Goal: Task Accomplishment & Management: Manage account settings

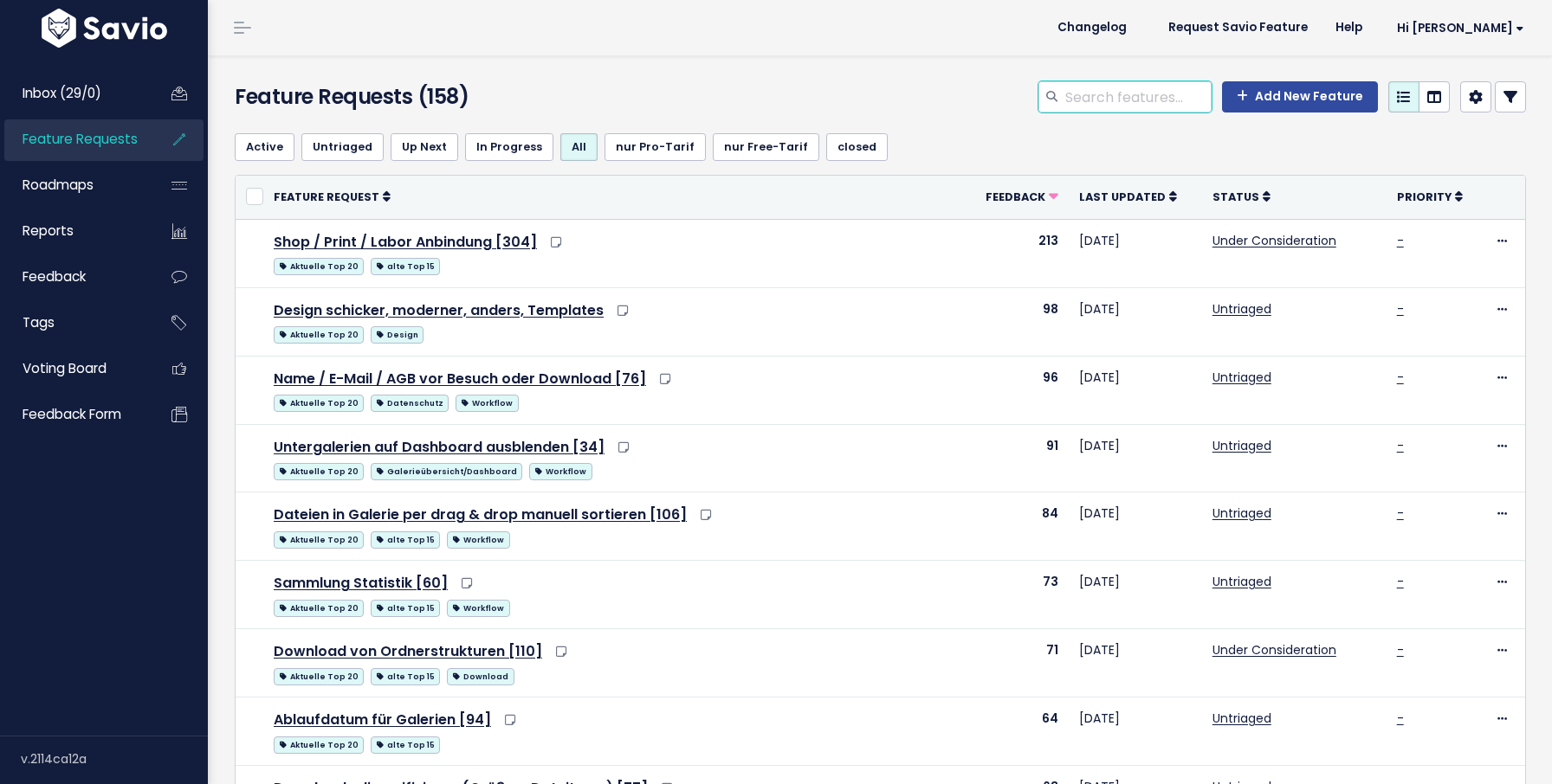
click at [1092, 94] on input "search" at bounding box center [1138, 97] width 148 height 31
type input "wer"
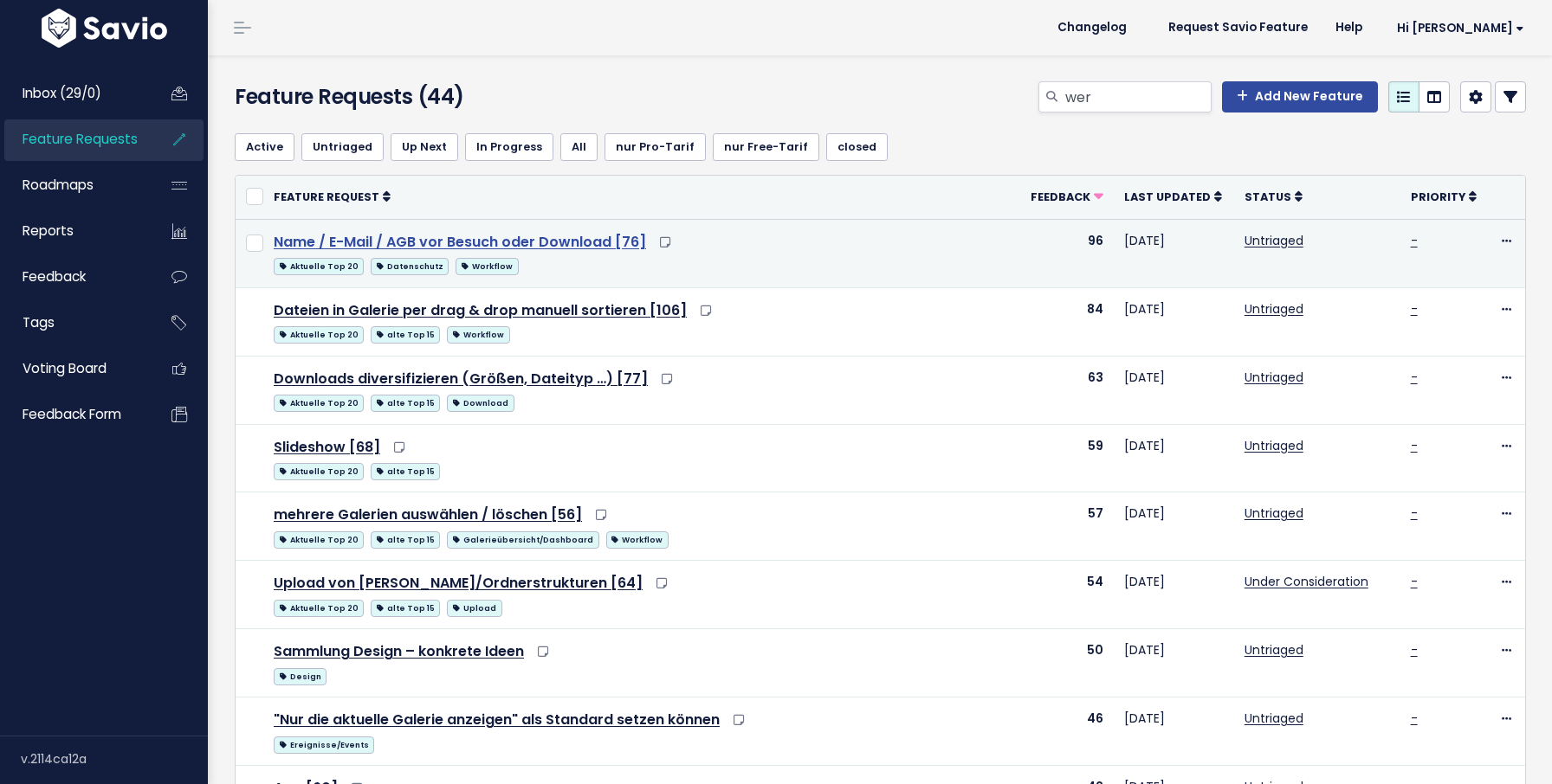
click at [500, 244] on link "Name / E-Mail / AGB vor Besuch oder Download [76]" at bounding box center [460, 242] width 372 height 20
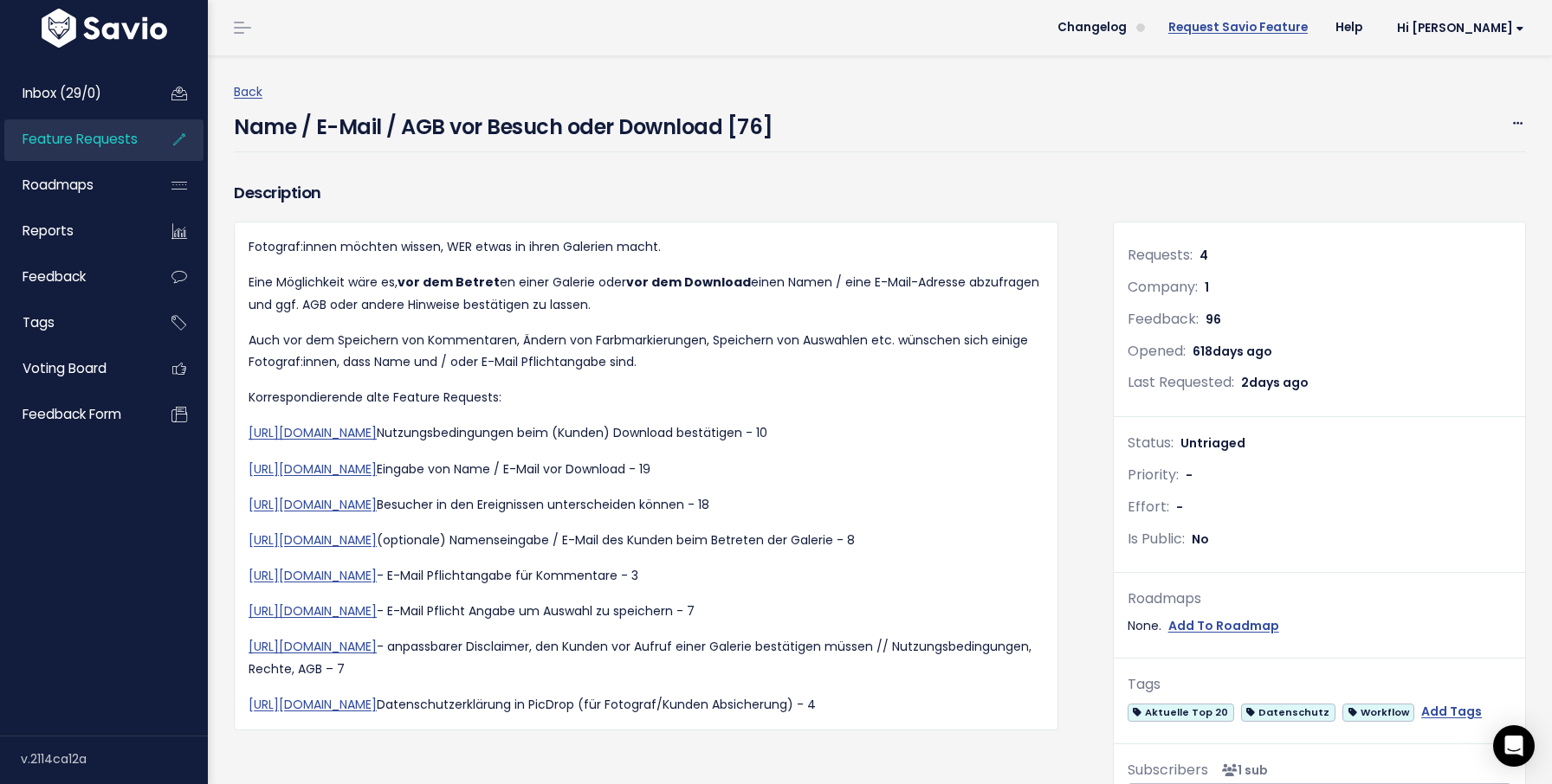
scroll to position [2707, 0]
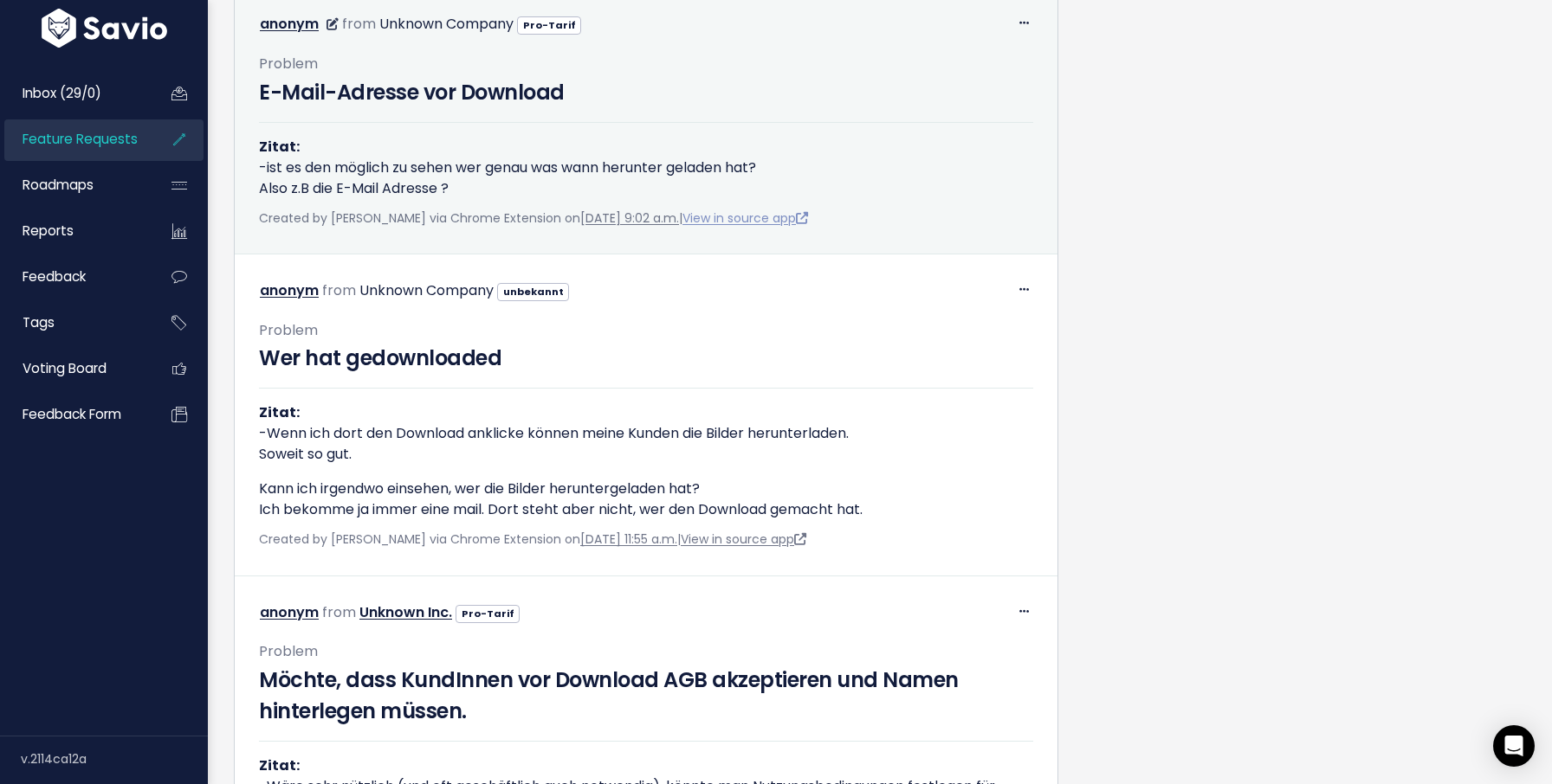
click at [783, 227] on link "View in source app" at bounding box center [745, 218] width 126 height 17
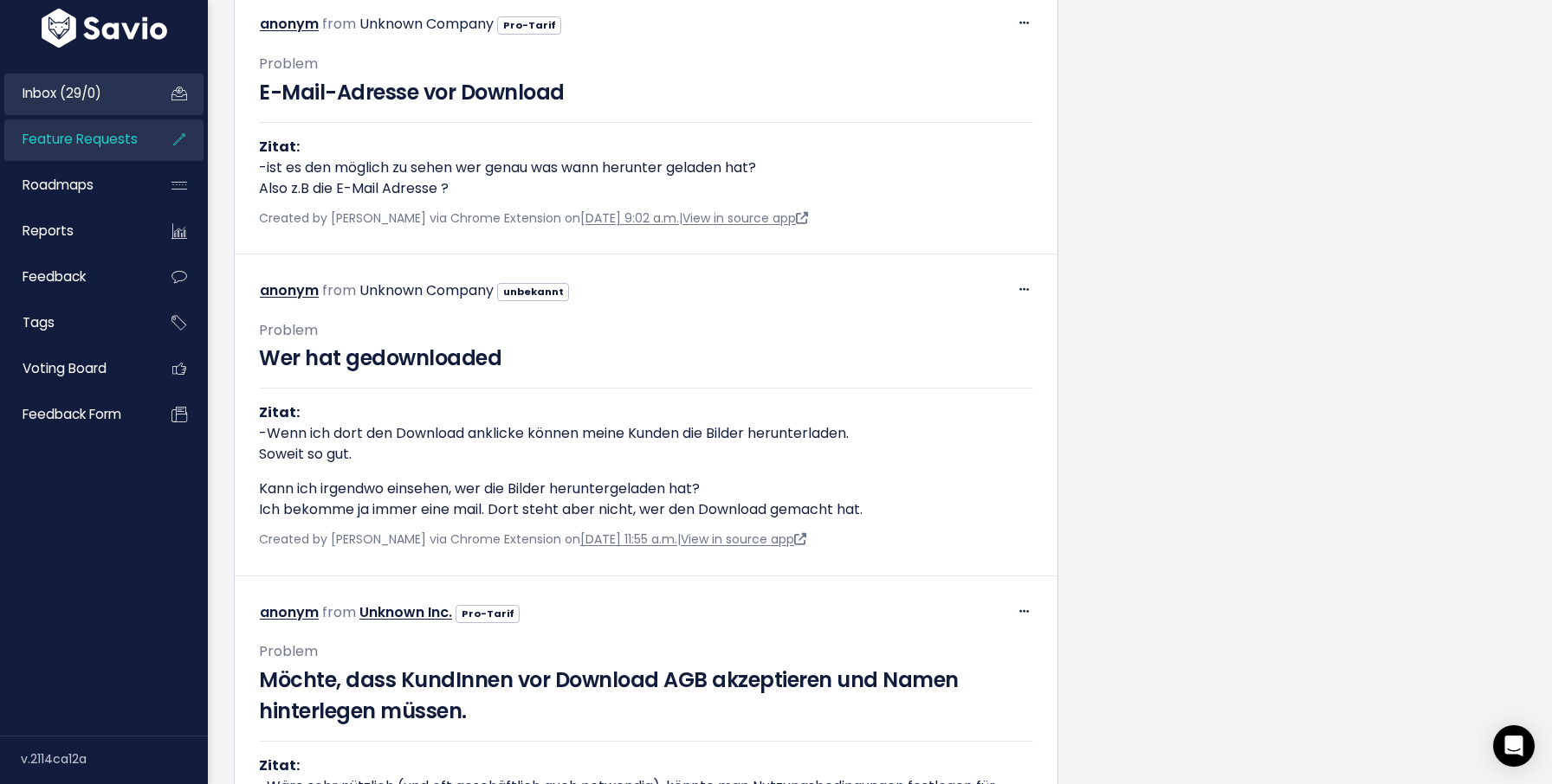
click at [111, 86] on link "Inbox (29/0)" at bounding box center [74, 93] width 139 height 39
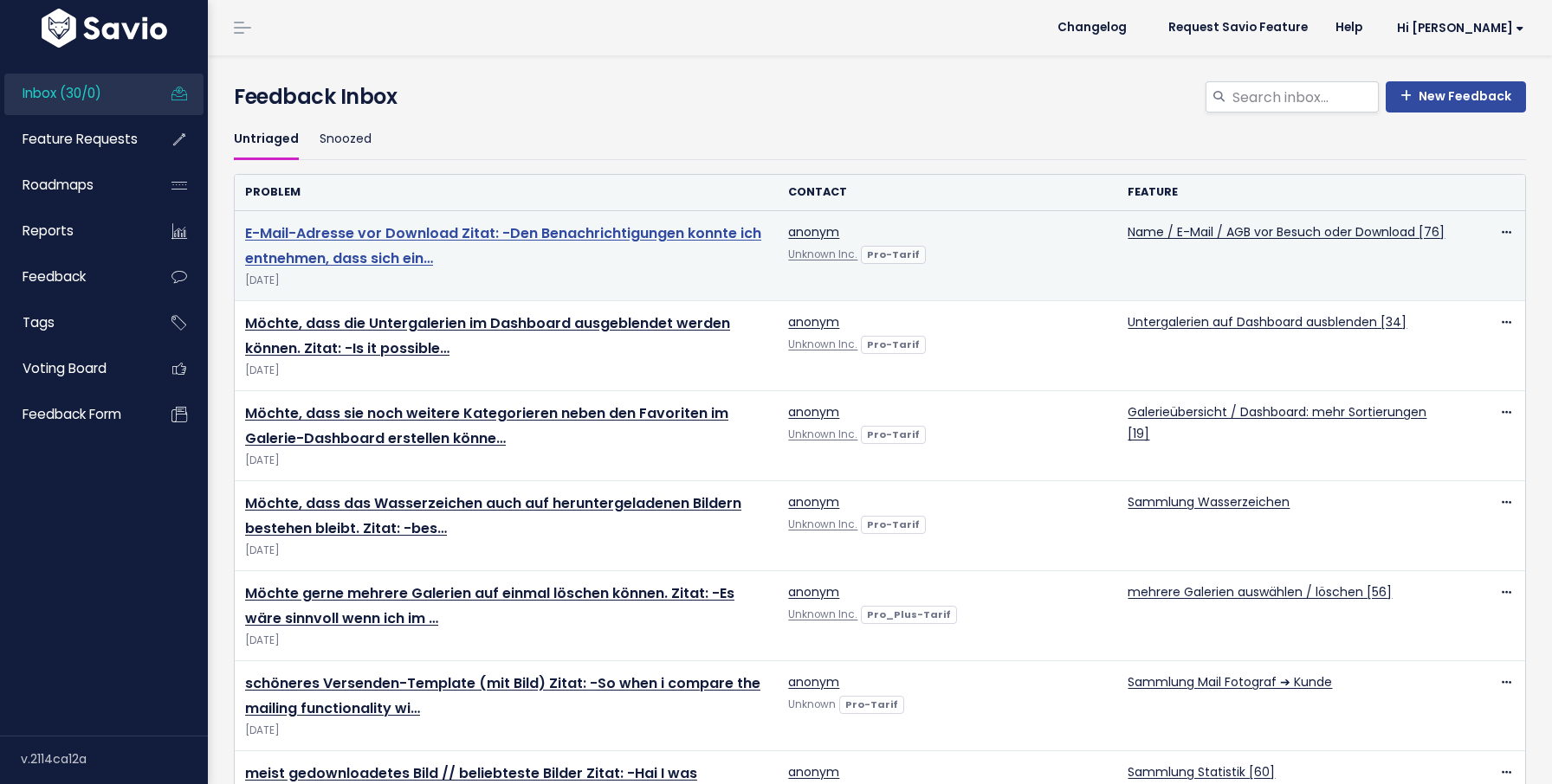
click at [690, 234] on link "E-Mail-Adresse vor Download Zitat: -Den Benachrichtigungen konnte ich entnehmen…" at bounding box center [503, 245] width 516 height 45
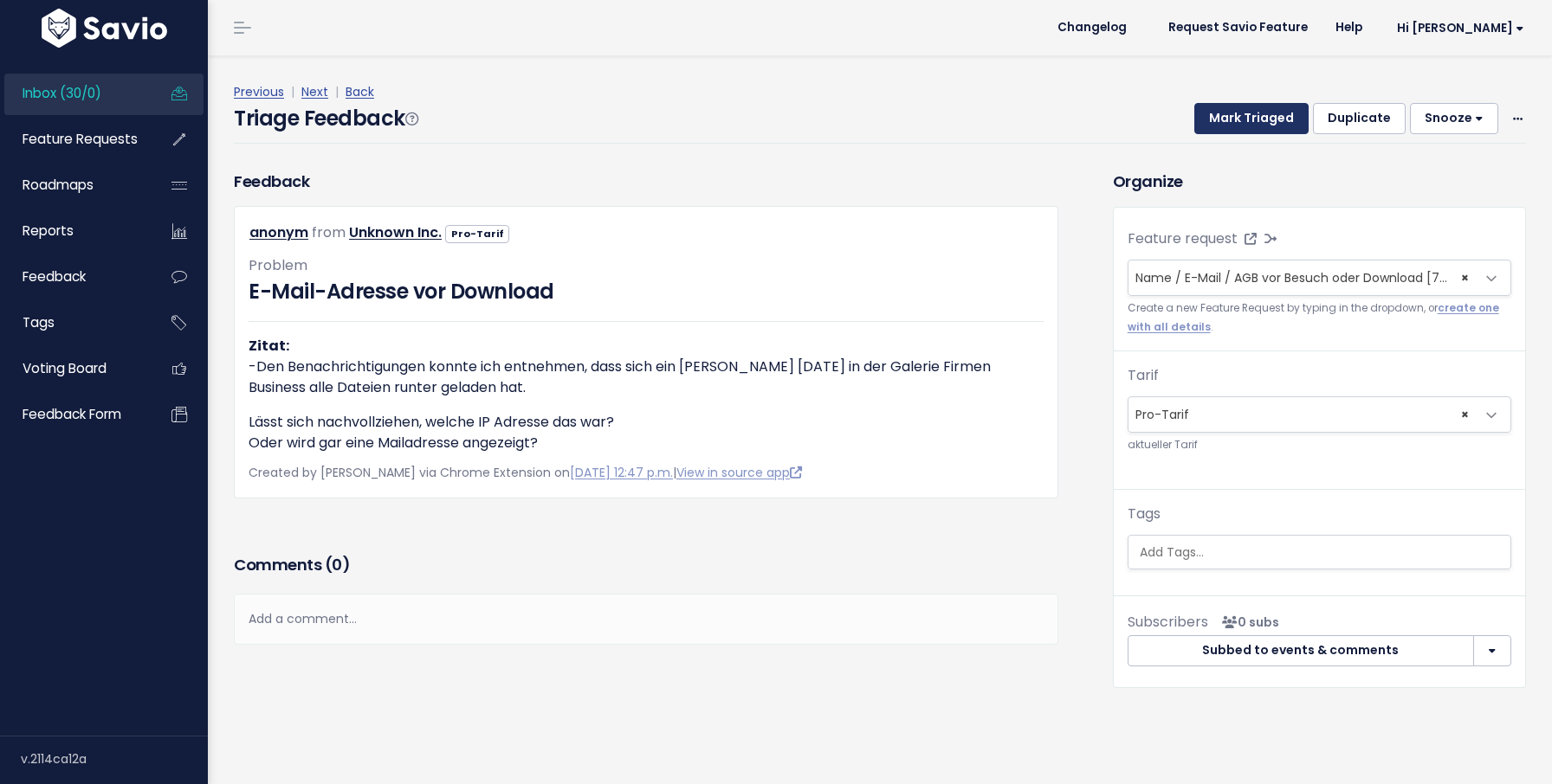
click at [1241, 125] on button "Mark Triaged" at bounding box center [1251, 118] width 115 height 31
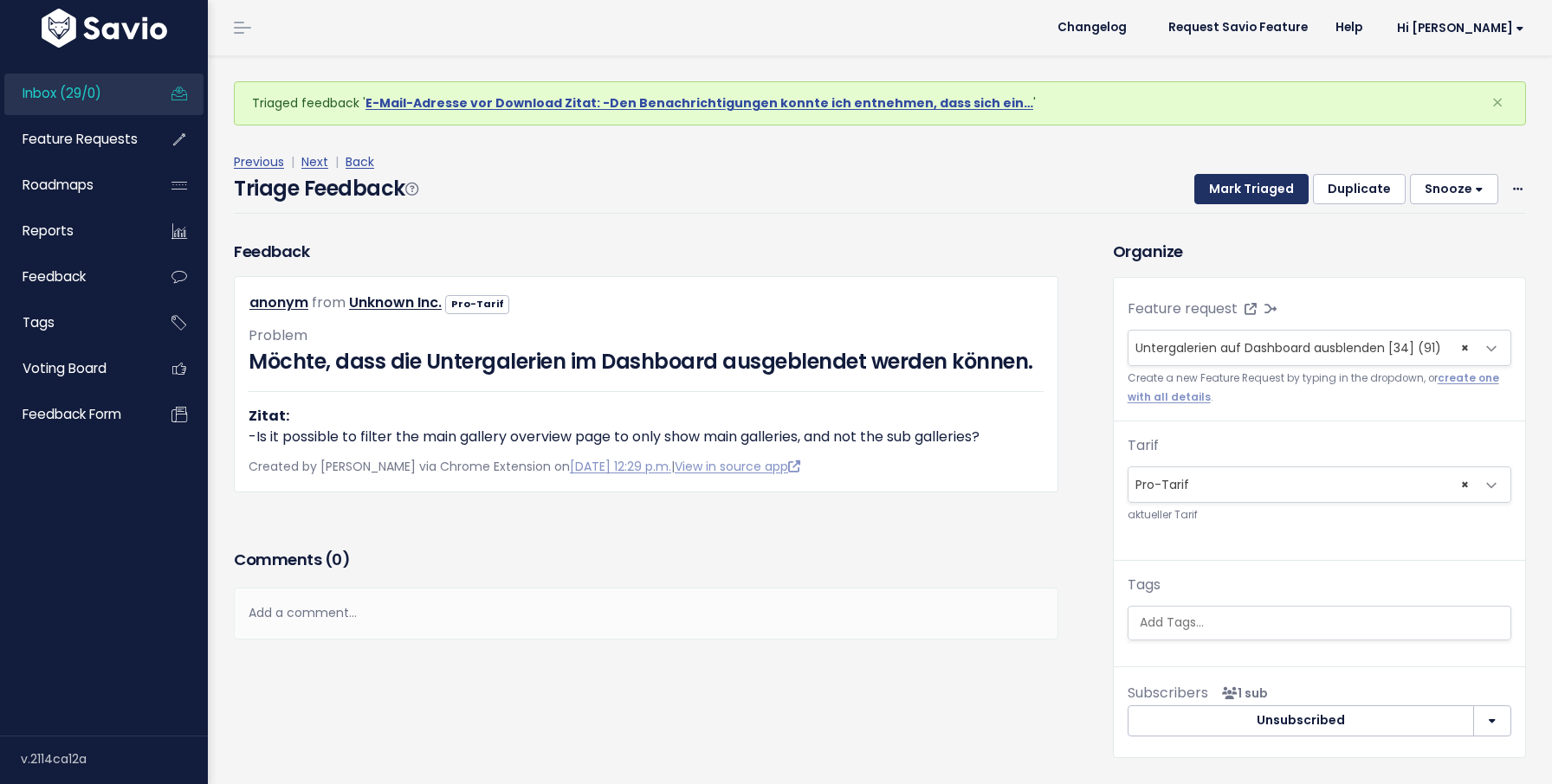
click at [1248, 191] on button "Mark Triaged" at bounding box center [1251, 190] width 115 height 31
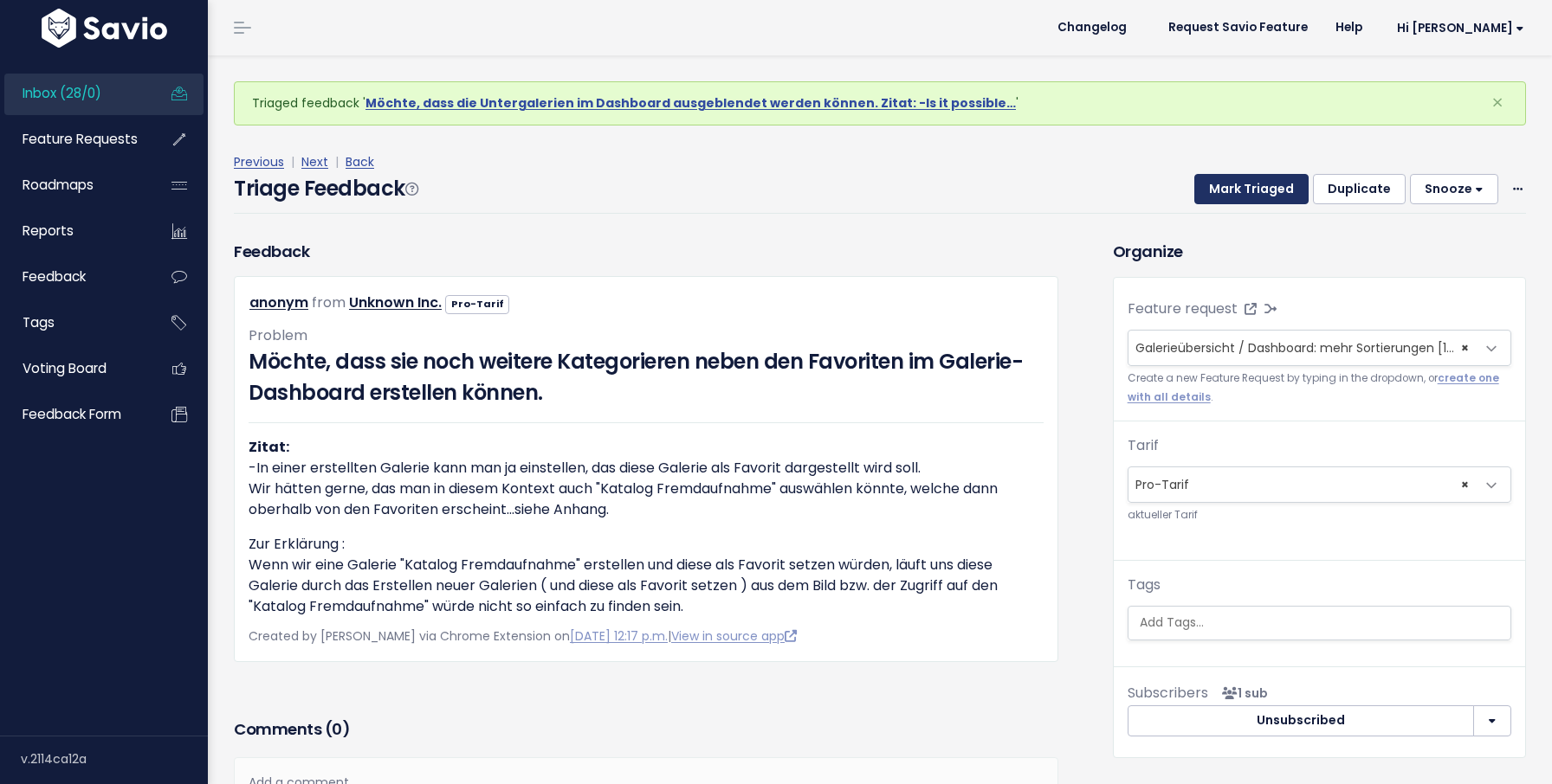
click at [1248, 191] on button "Mark Triaged" at bounding box center [1251, 190] width 115 height 31
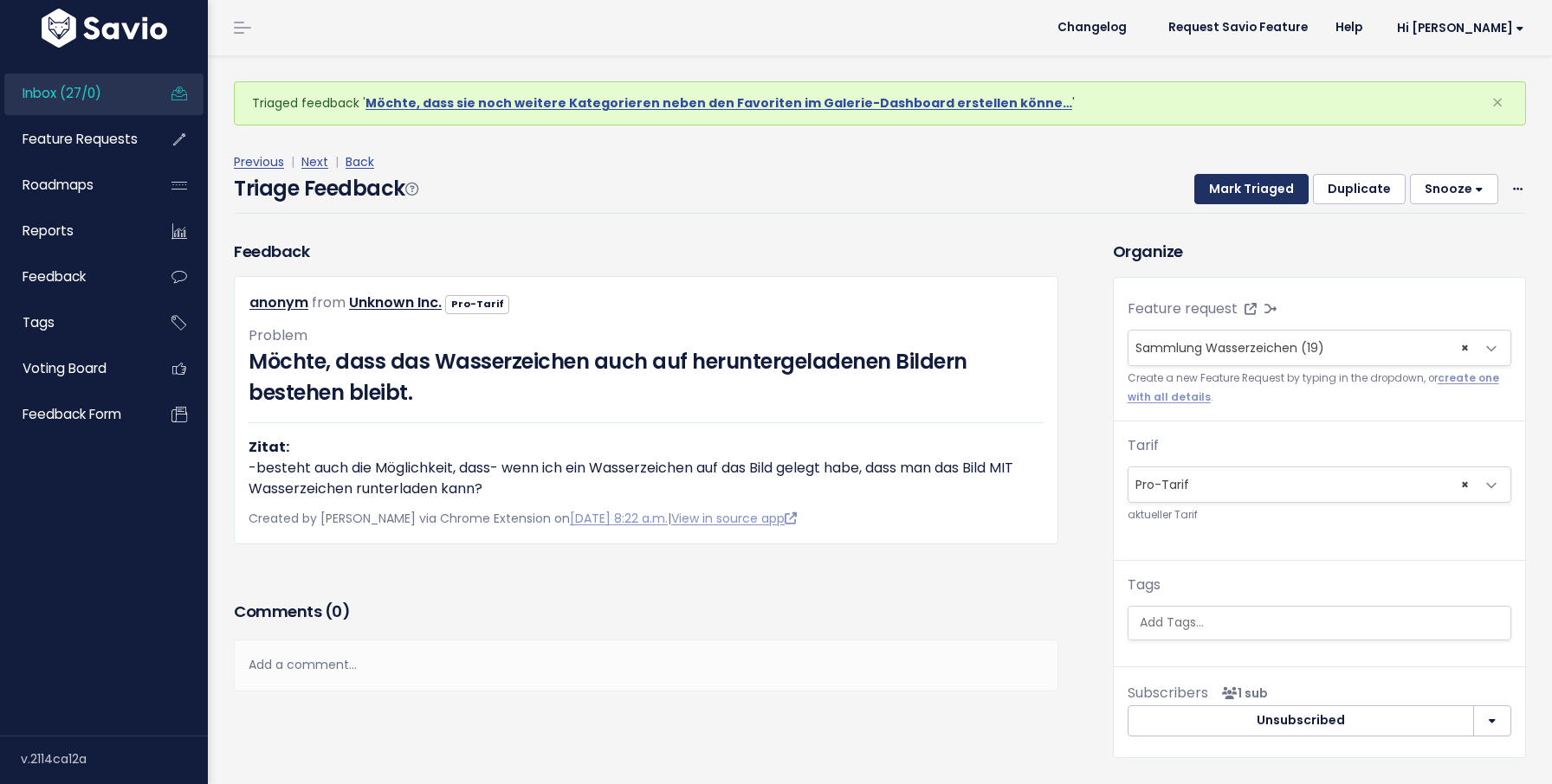
click at [1248, 191] on button "Mark Triaged" at bounding box center [1251, 190] width 115 height 31
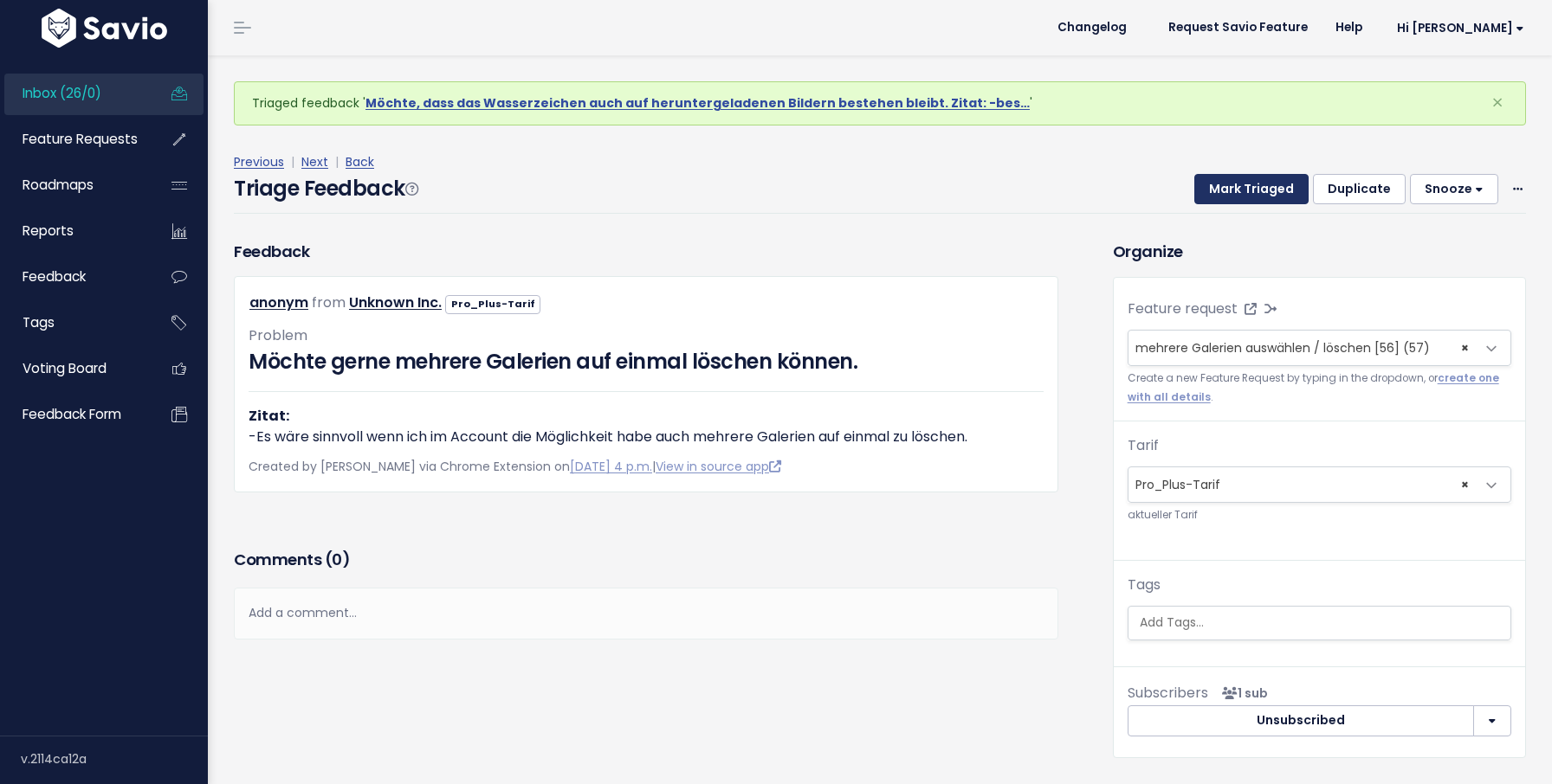
click at [1248, 191] on button "Mark Triaged" at bounding box center [1251, 190] width 115 height 31
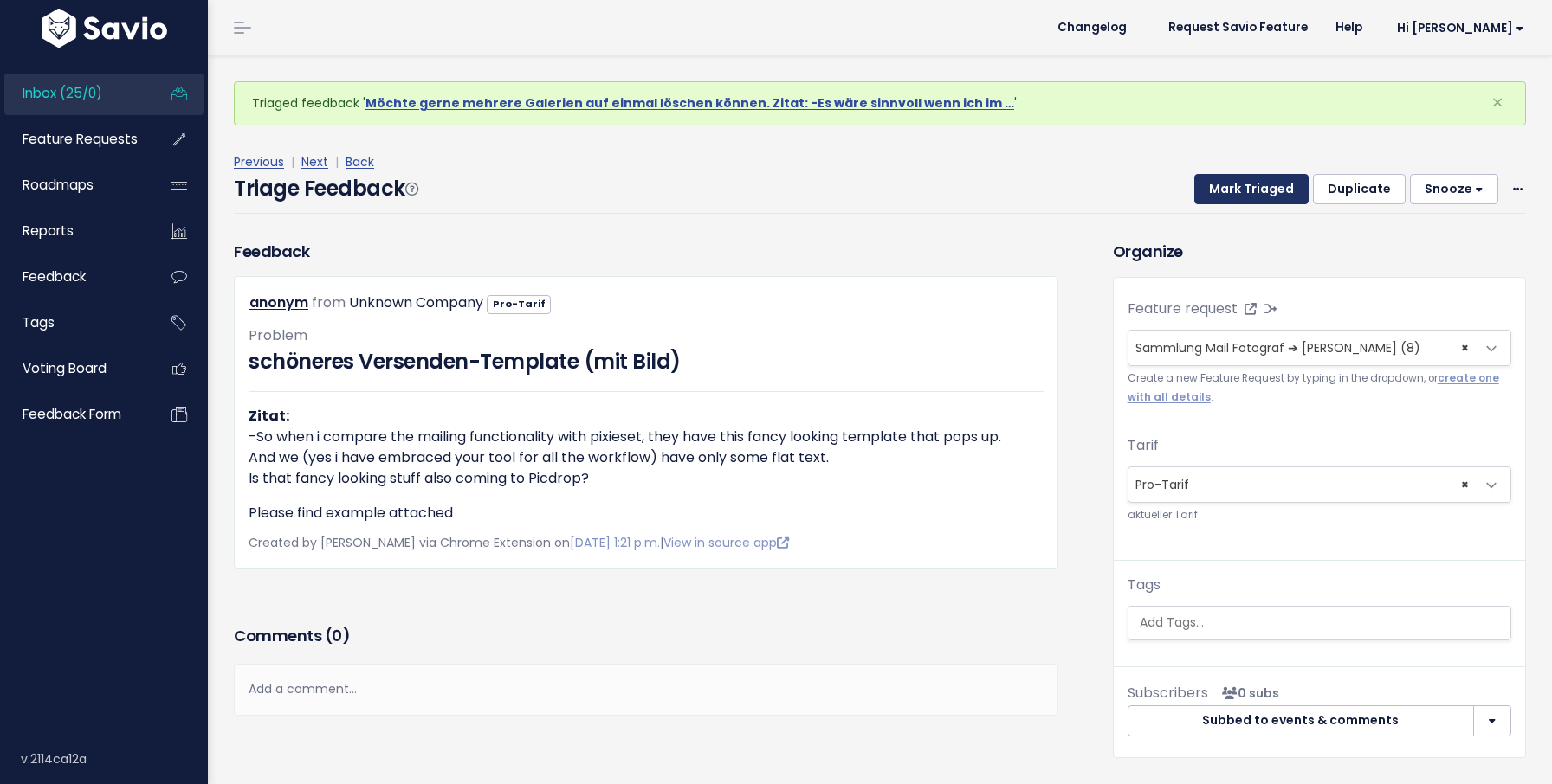
click at [1248, 191] on button "Mark Triaged" at bounding box center [1251, 190] width 115 height 31
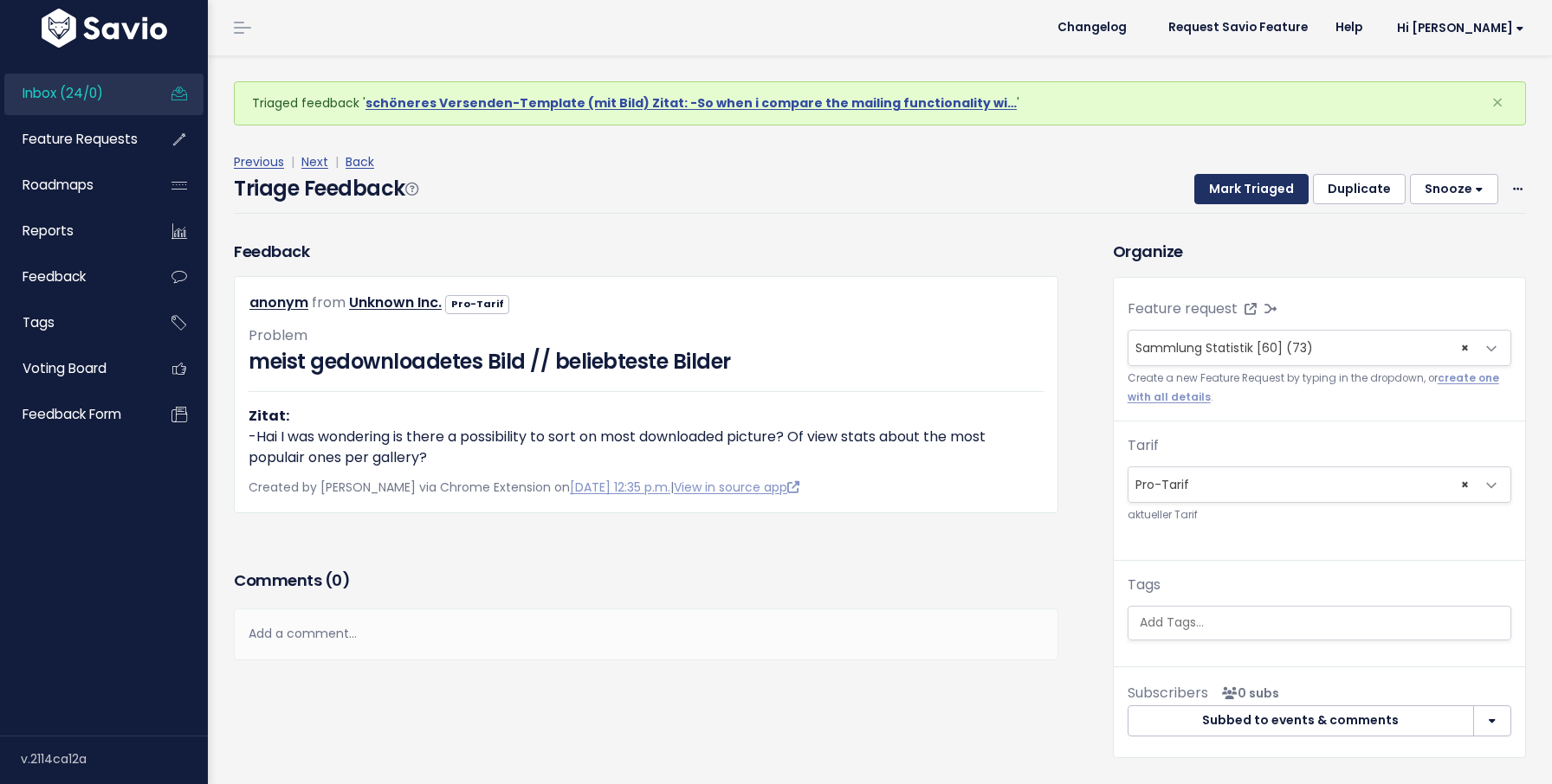
click at [1248, 191] on button "Mark Triaged" at bounding box center [1251, 190] width 115 height 31
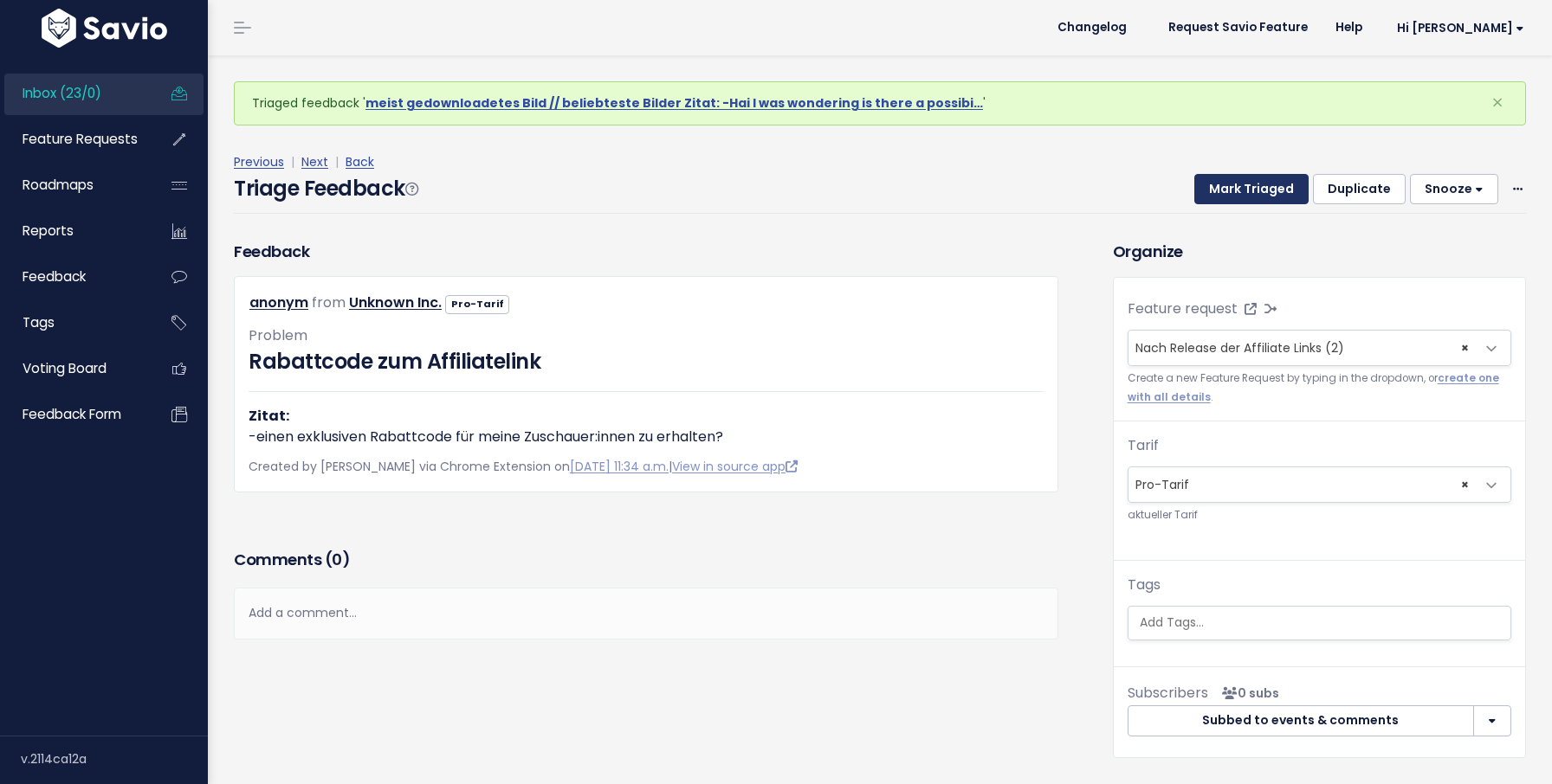
click at [1248, 191] on button "Mark Triaged" at bounding box center [1251, 190] width 115 height 31
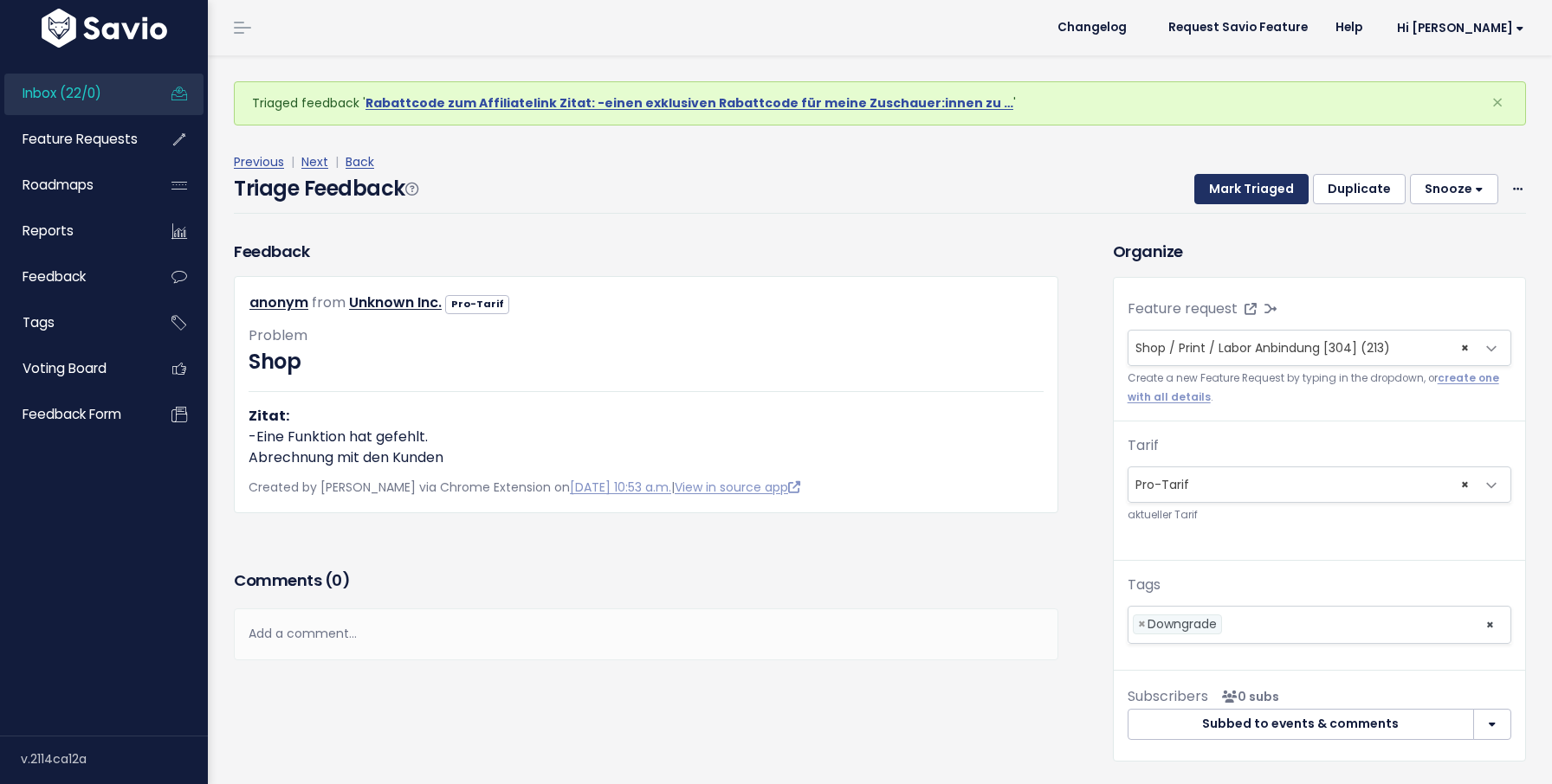
click at [1248, 191] on button "Mark Triaged" at bounding box center [1251, 190] width 115 height 31
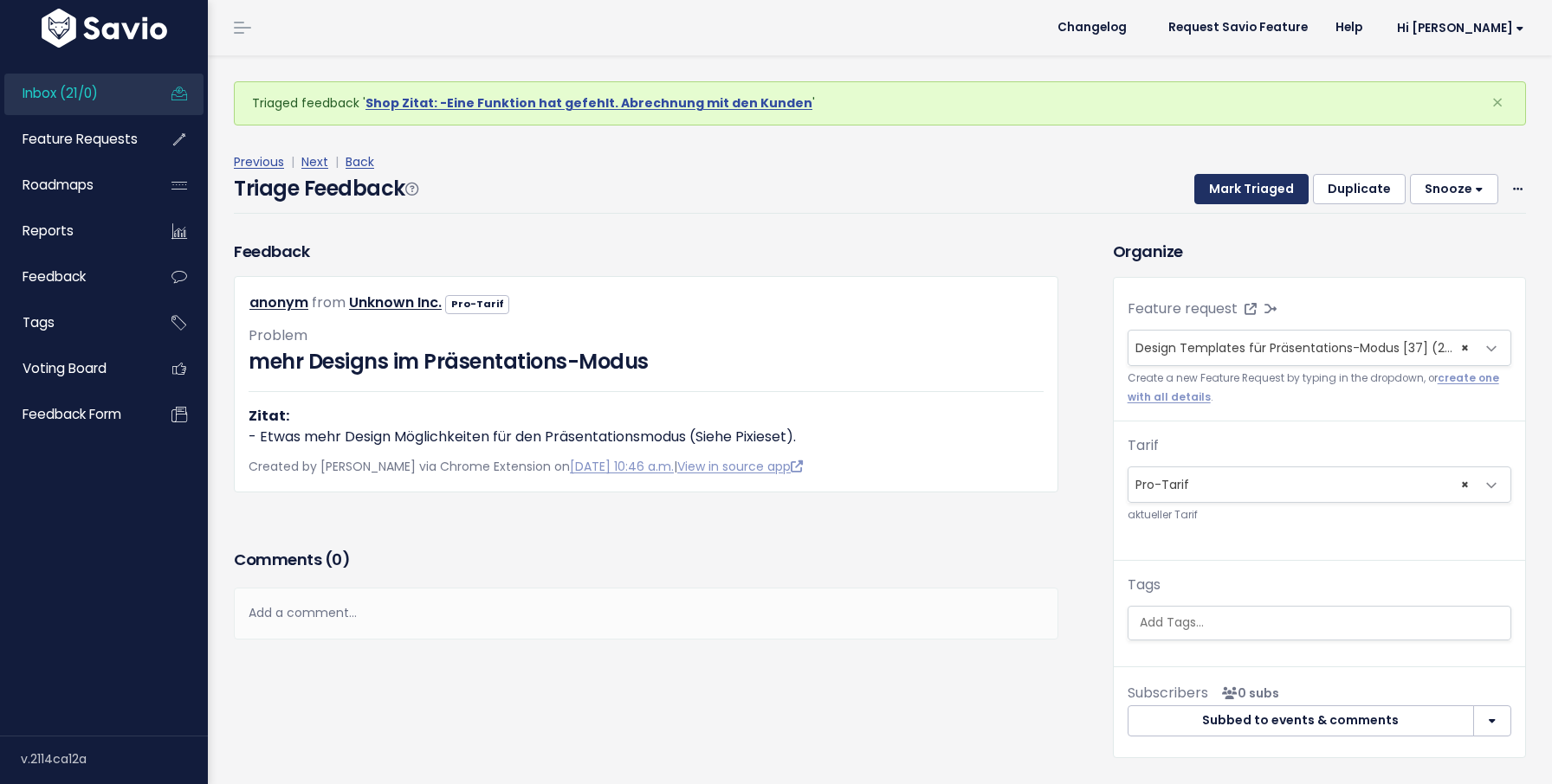
click at [1248, 191] on button "Mark Triaged" at bounding box center [1251, 190] width 115 height 31
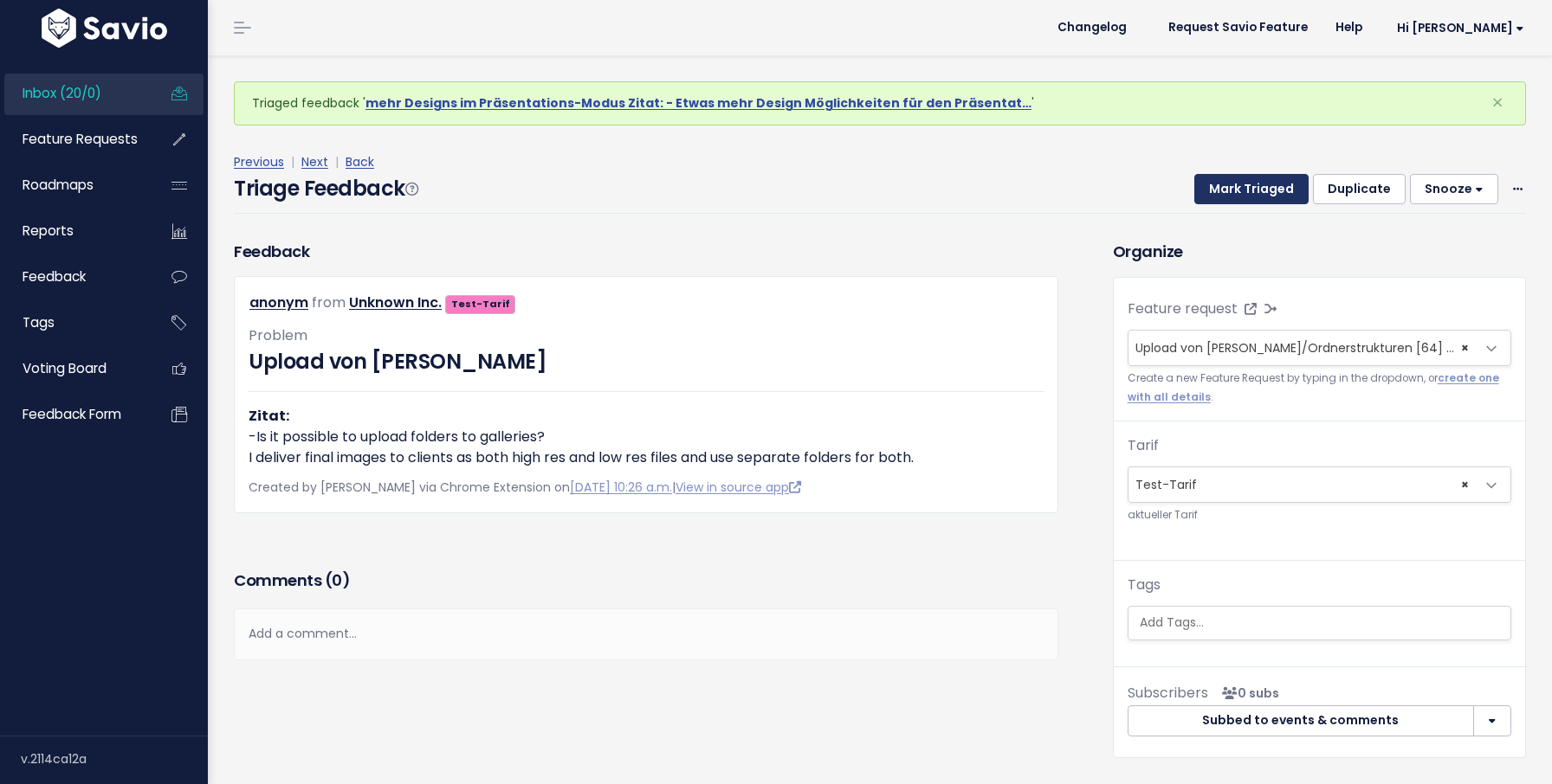
click at [1248, 191] on button "Mark Triaged" at bounding box center [1251, 190] width 115 height 31
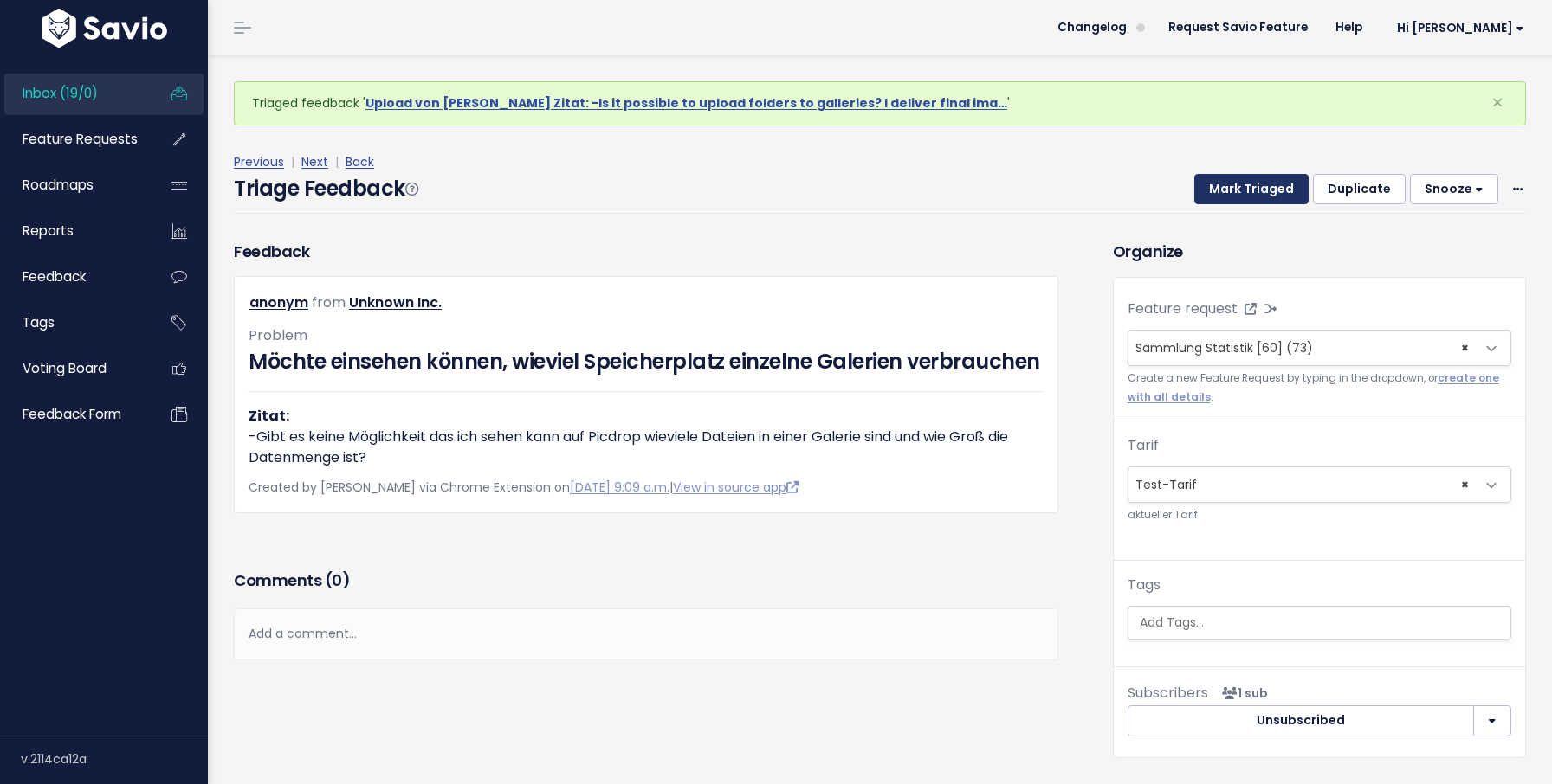
click at [1248, 191] on button "Mark Triaged" at bounding box center [1251, 190] width 115 height 31
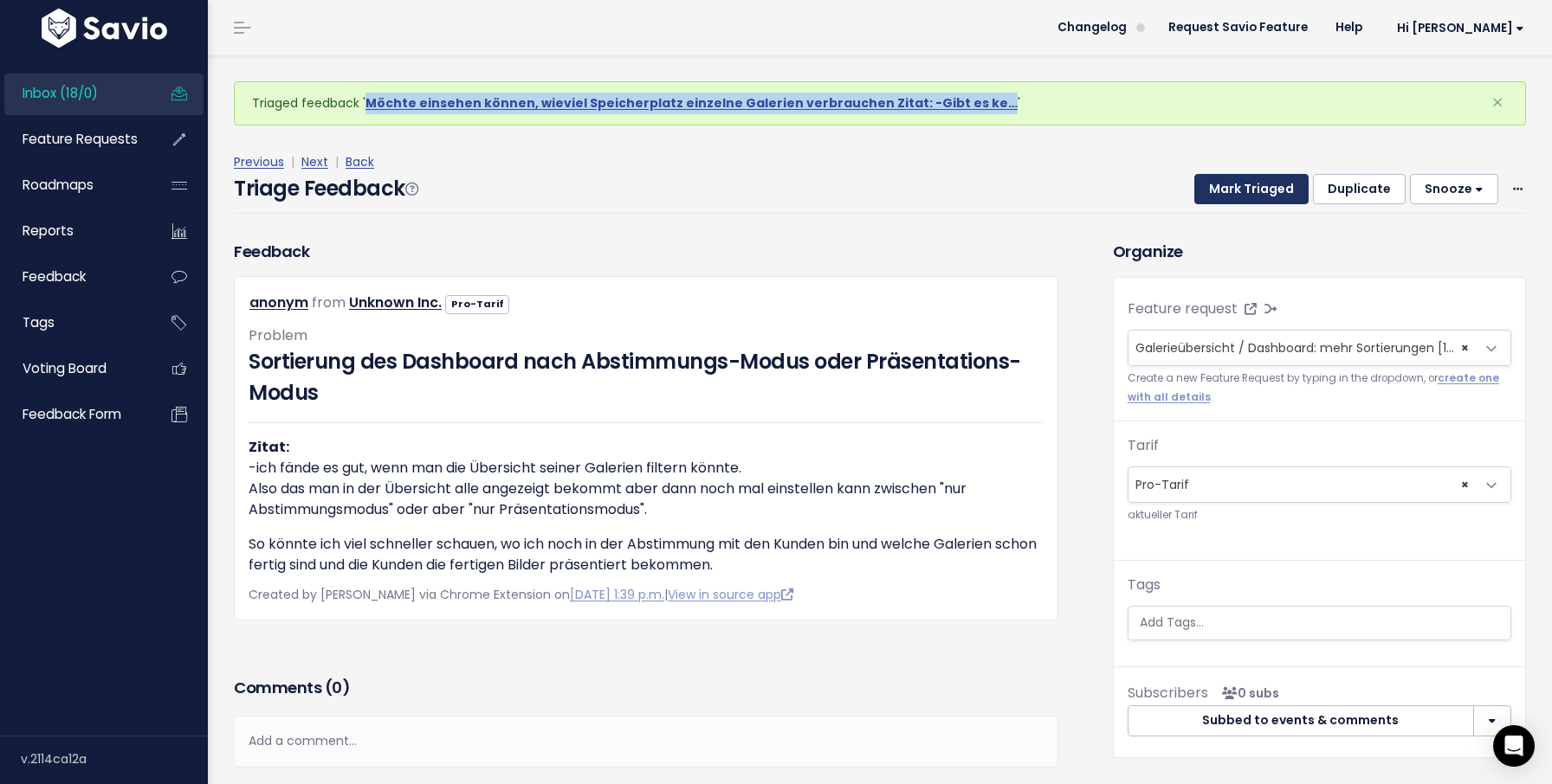
click at [1239, 193] on button "Mark Triaged" at bounding box center [1251, 190] width 115 height 31
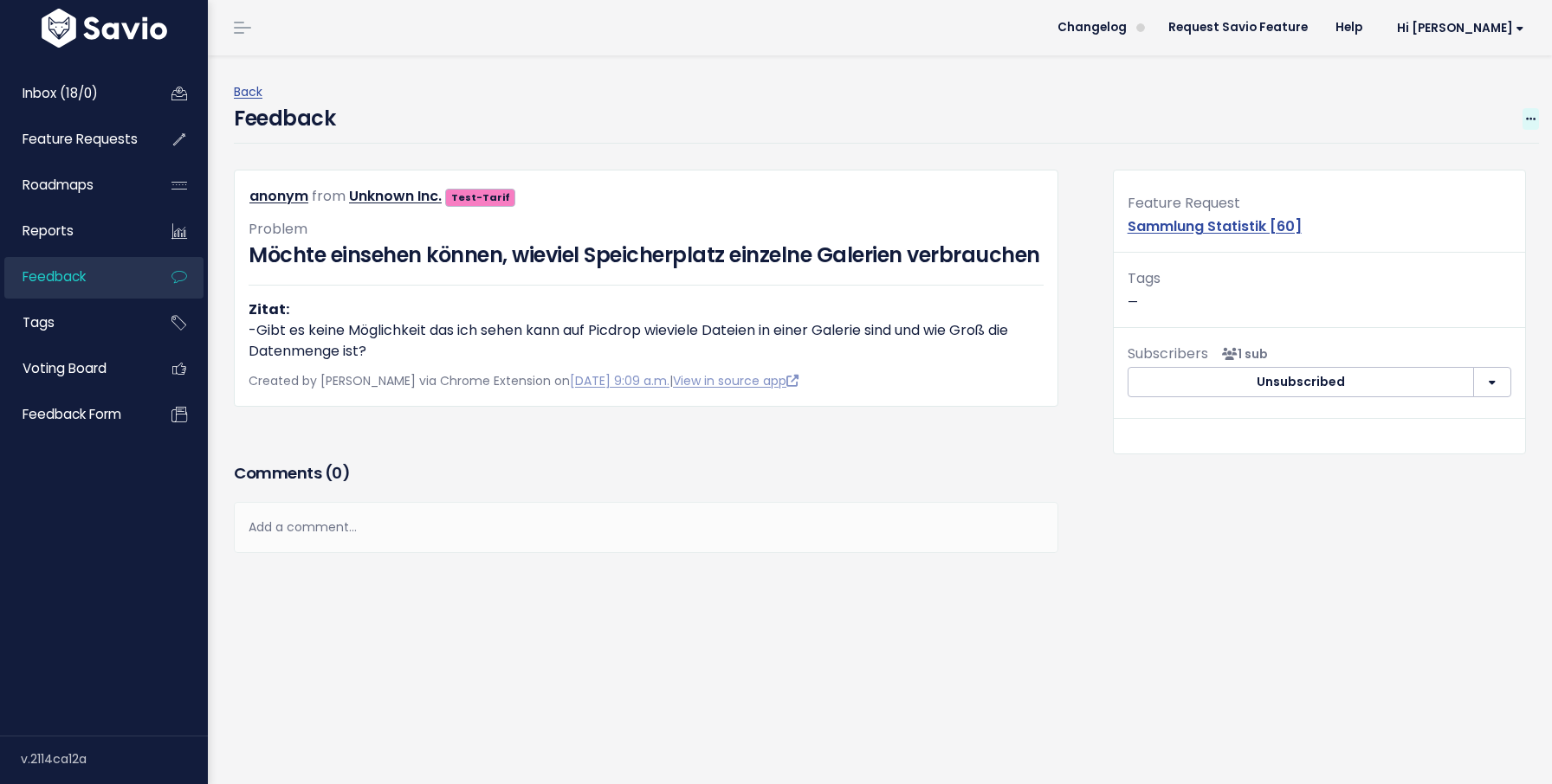
click at [1525, 123] on span at bounding box center [1531, 119] width 16 height 22
click at [1443, 171] on link "Edit" at bounding box center [1461, 167] width 125 height 34
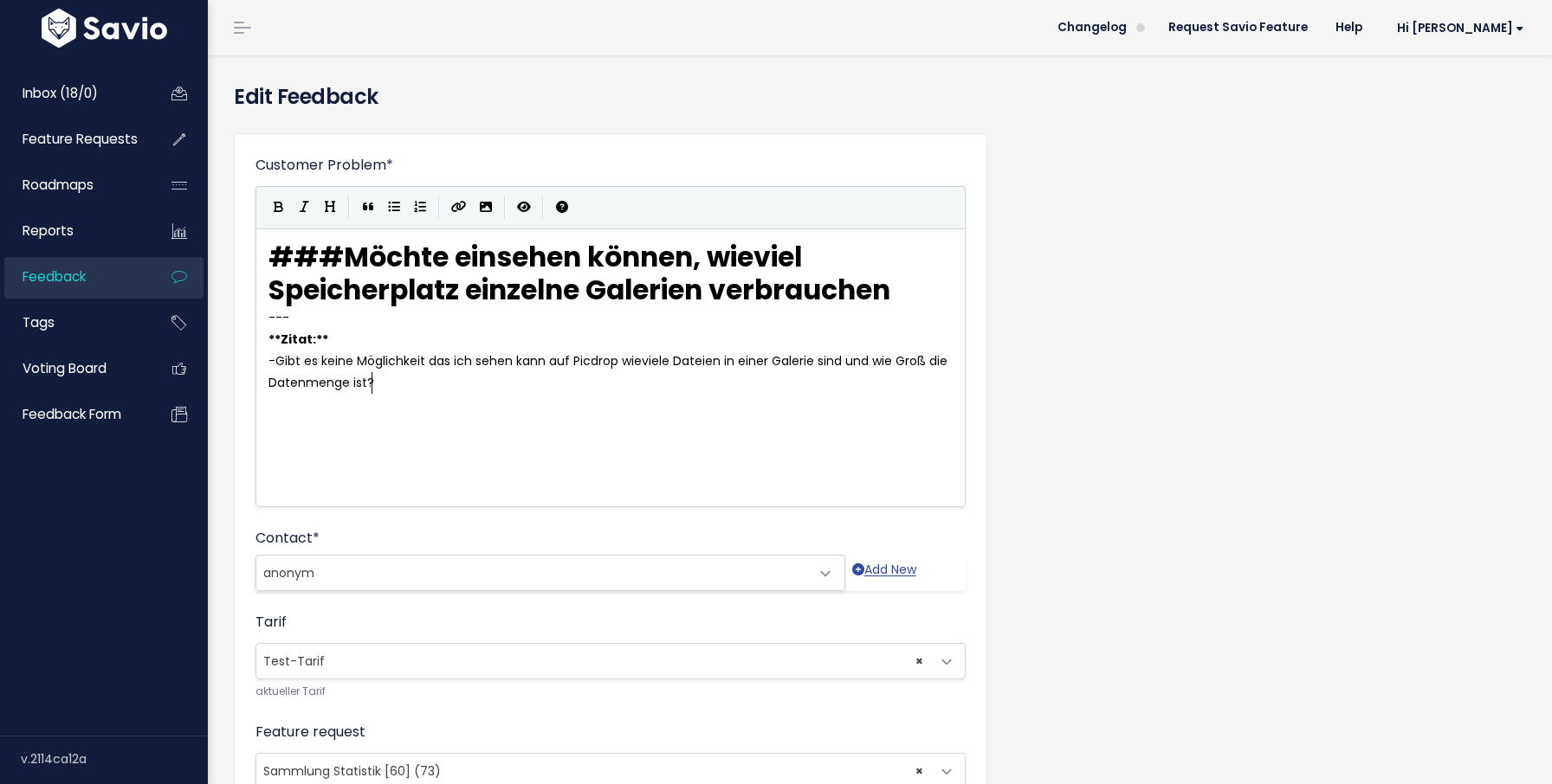
scroll to position [277, 0]
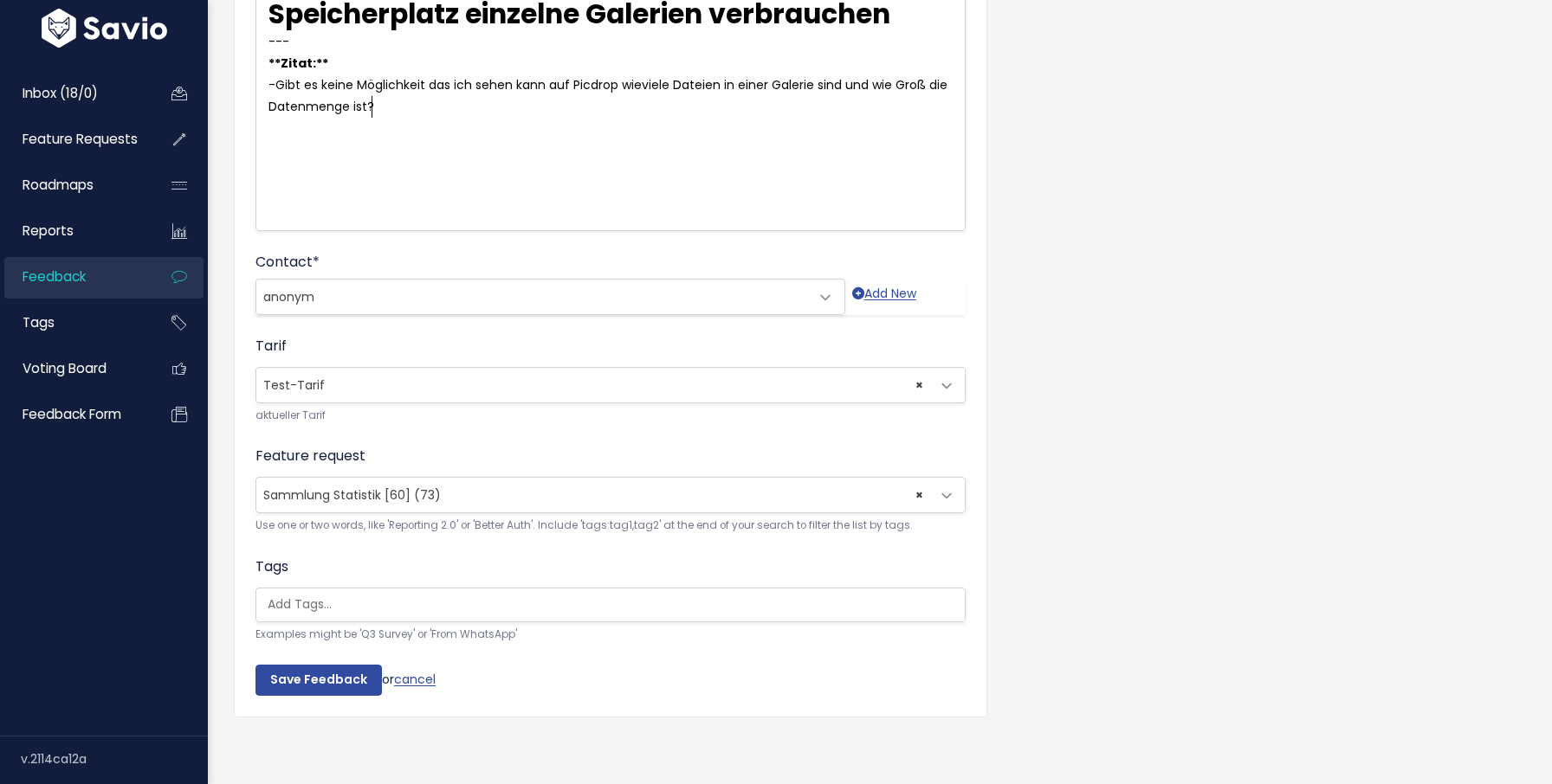
click at [913, 497] on span "× Sammlung Statistik [60] (73)" at bounding box center [593, 495] width 673 height 35
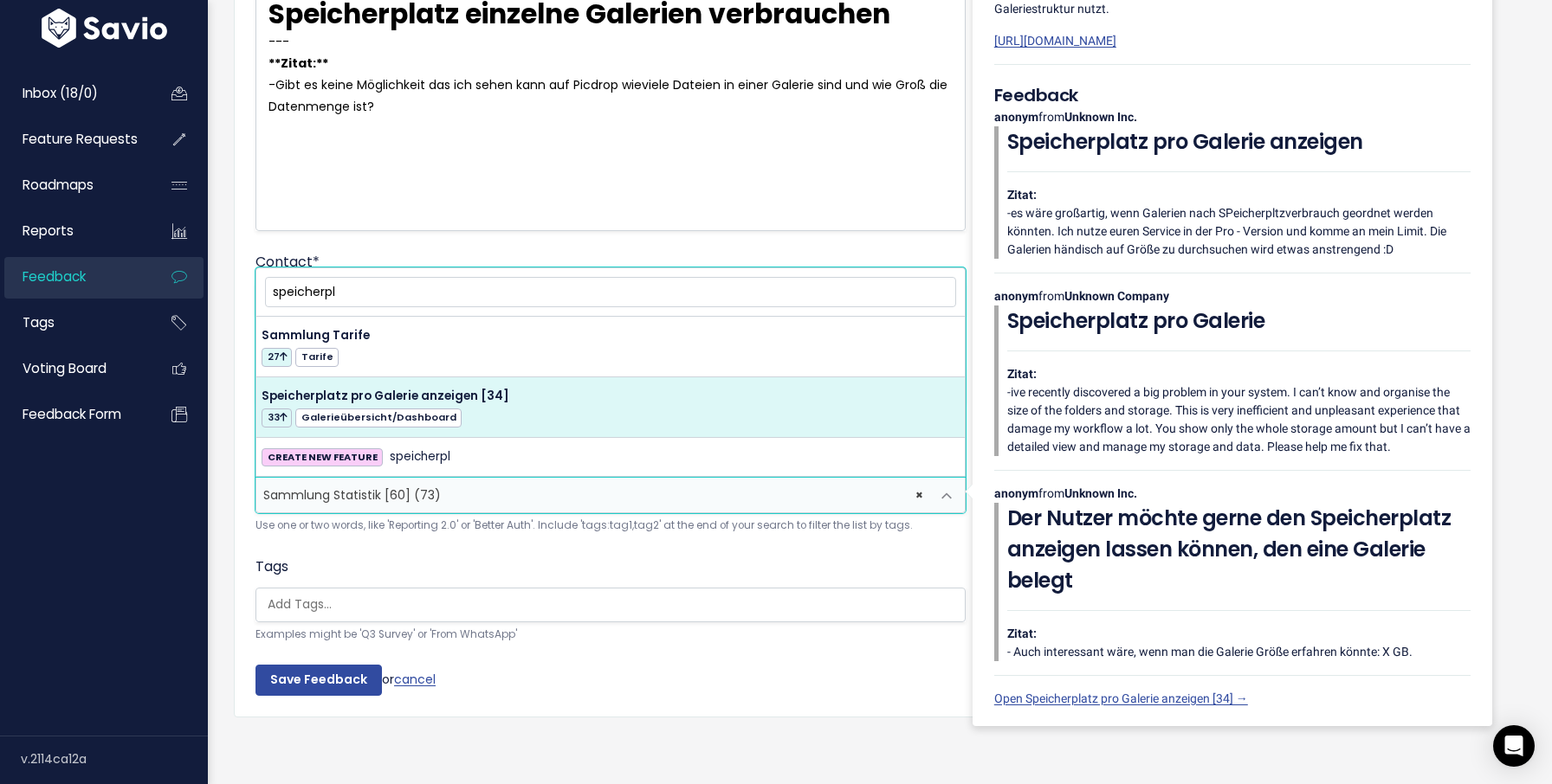
type input "speicherpl"
select select "40169"
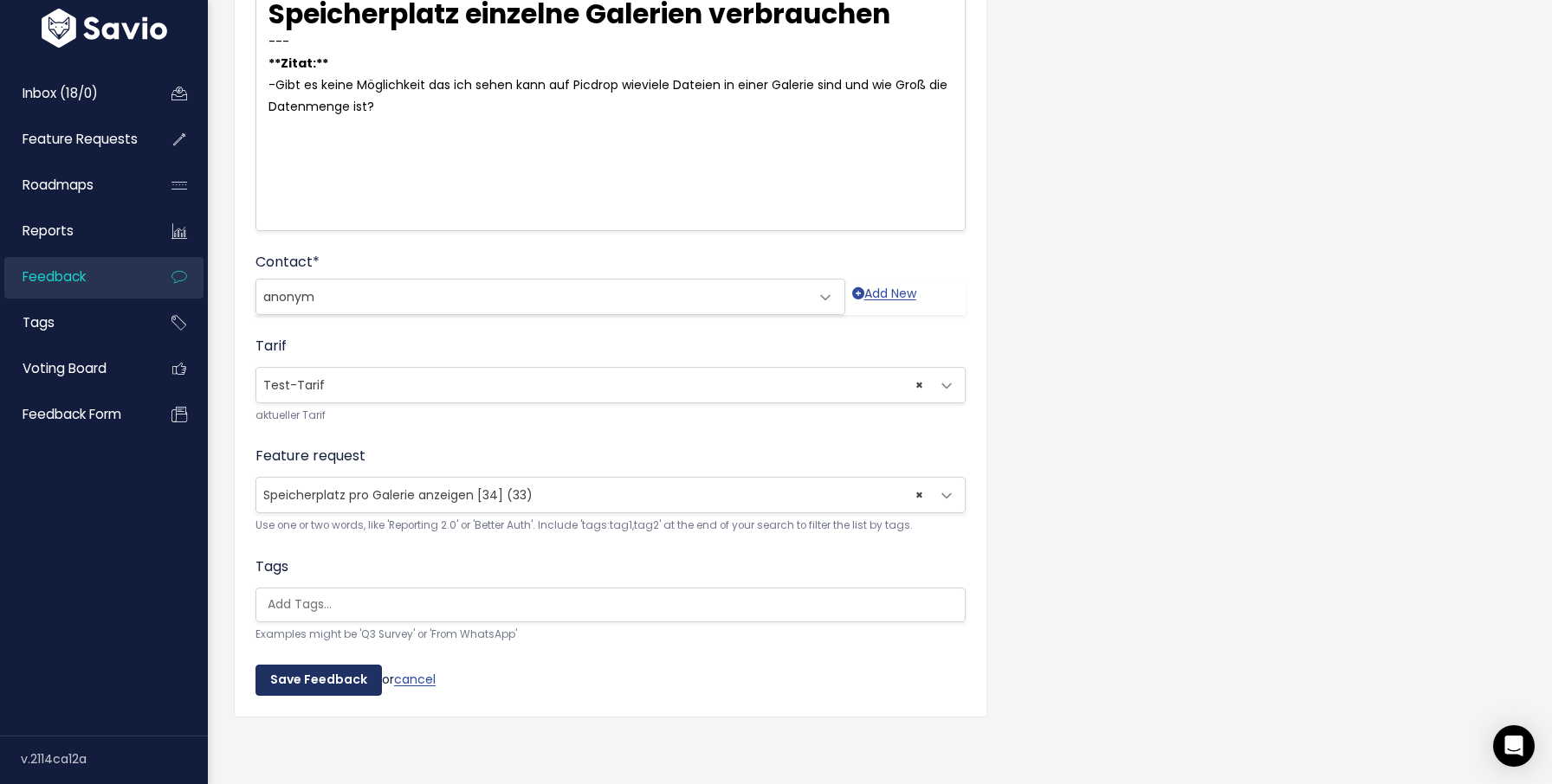
click at [301, 666] on input "Save Feedback" at bounding box center [319, 681] width 126 height 31
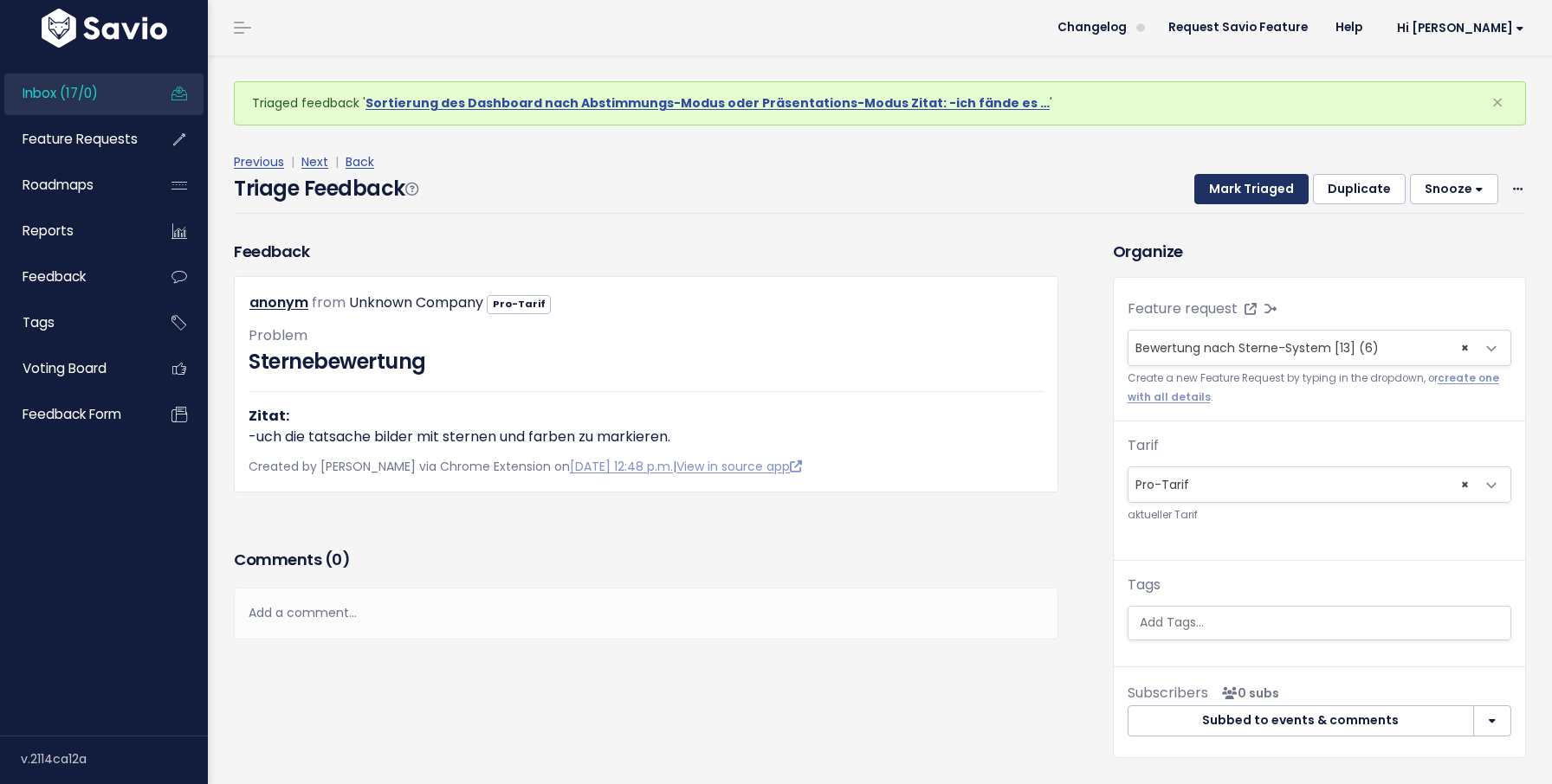
click at [1226, 194] on button "Mark Triaged" at bounding box center [1251, 190] width 115 height 31
click at [1228, 193] on button "Mark Triaged" at bounding box center [1251, 190] width 115 height 31
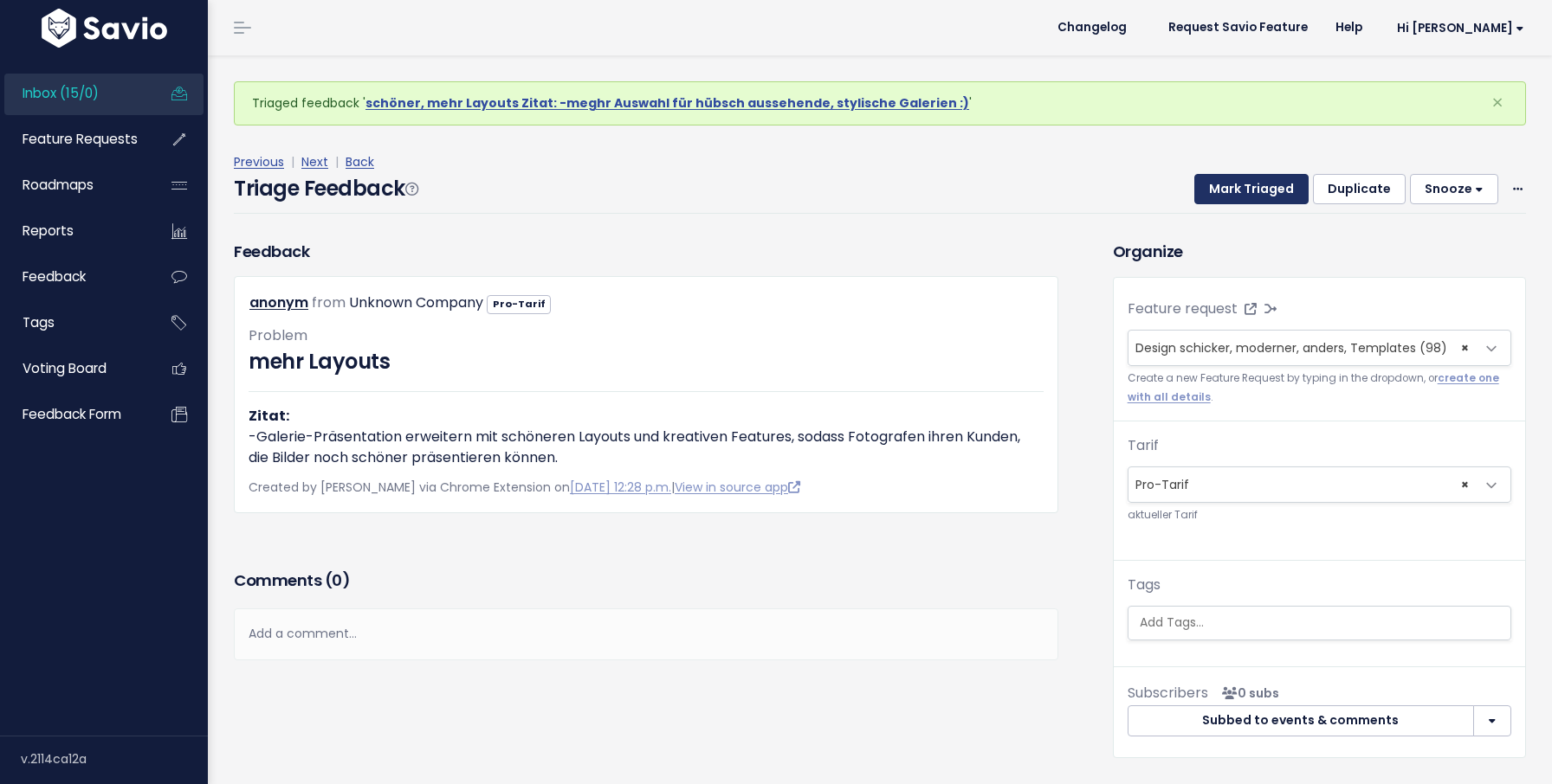
click at [1228, 193] on button "Mark Triaged" at bounding box center [1251, 190] width 115 height 31
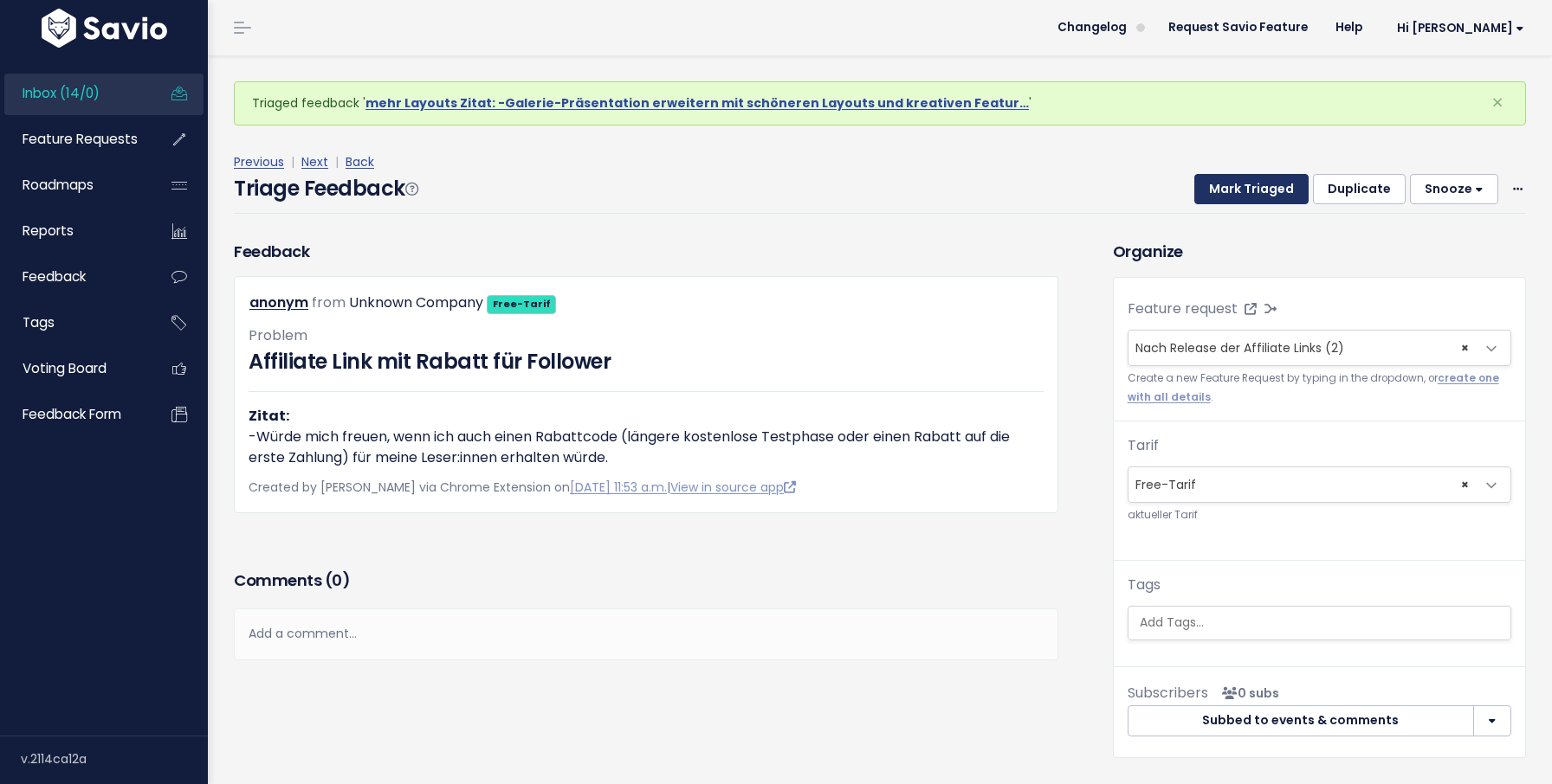
click at [1228, 193] on button "Mark Triaged" at bounding box center [1251, 190] width 115 height 31
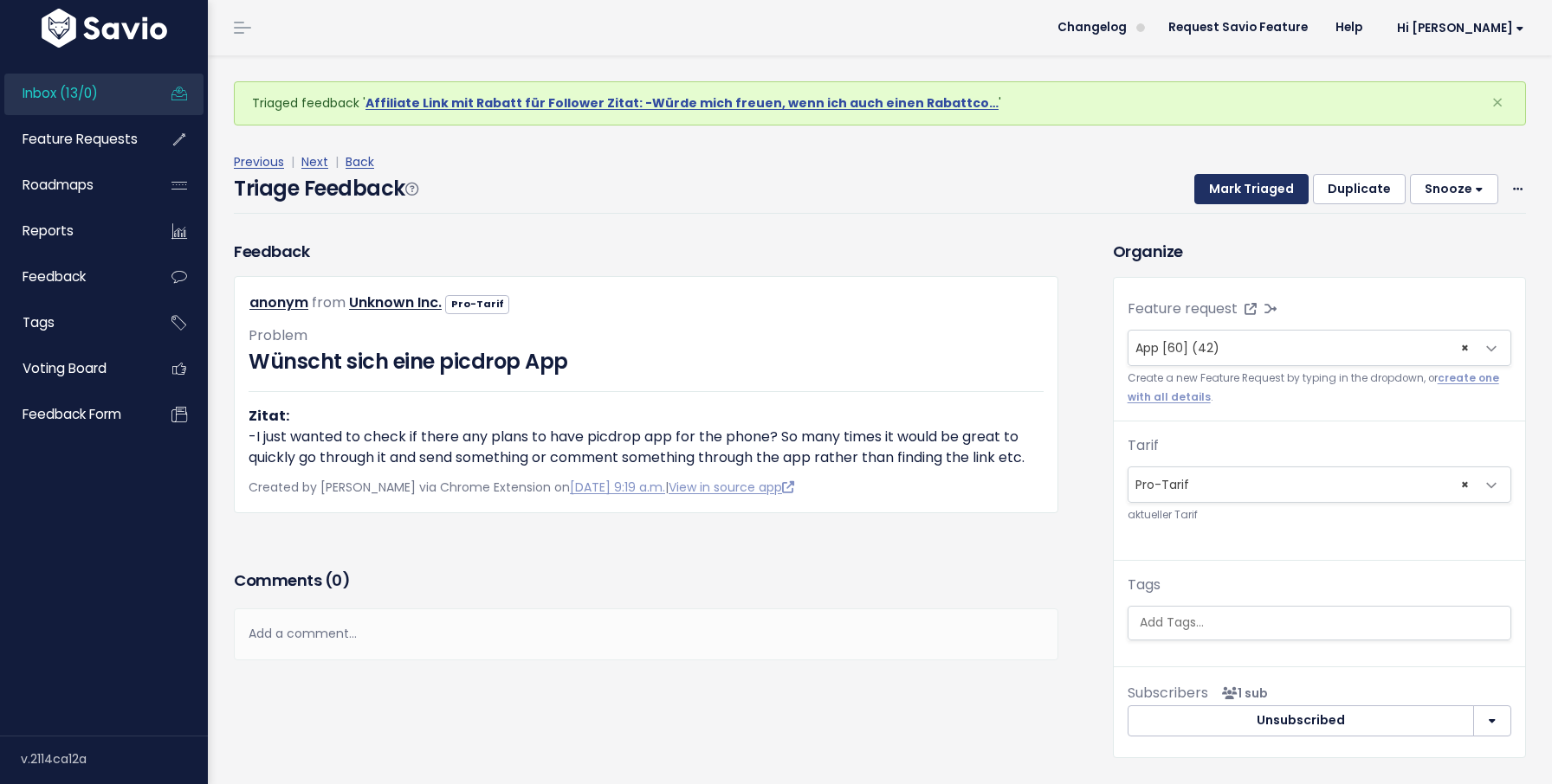
click at [1228, 193] on button "Mark Triaged" at bounding box center [1251, 190] width 115 height 31
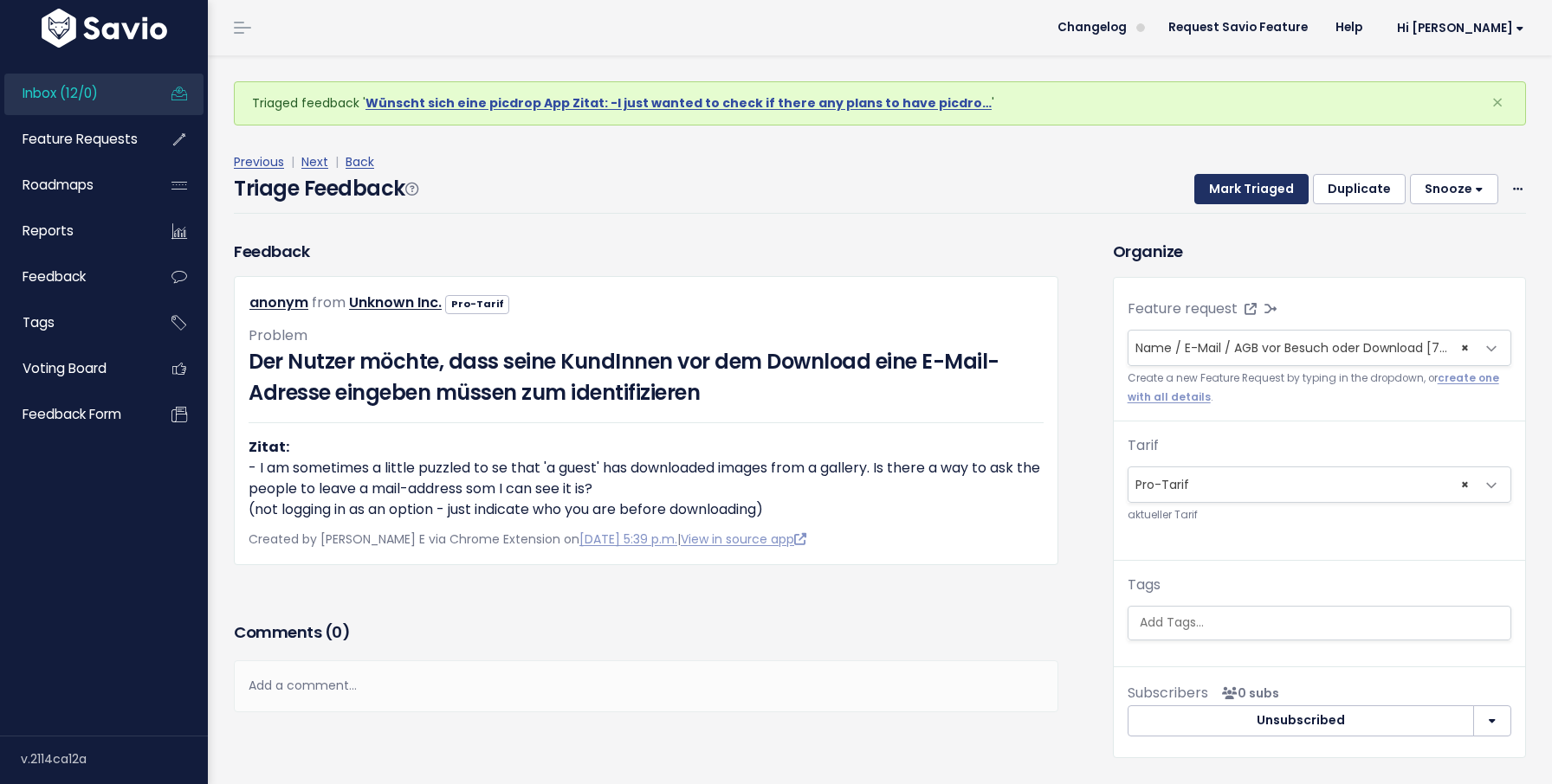
click at [1228, 193] on button "Mark Triaged" at bounding box center [1251, 190] width 115 height 31
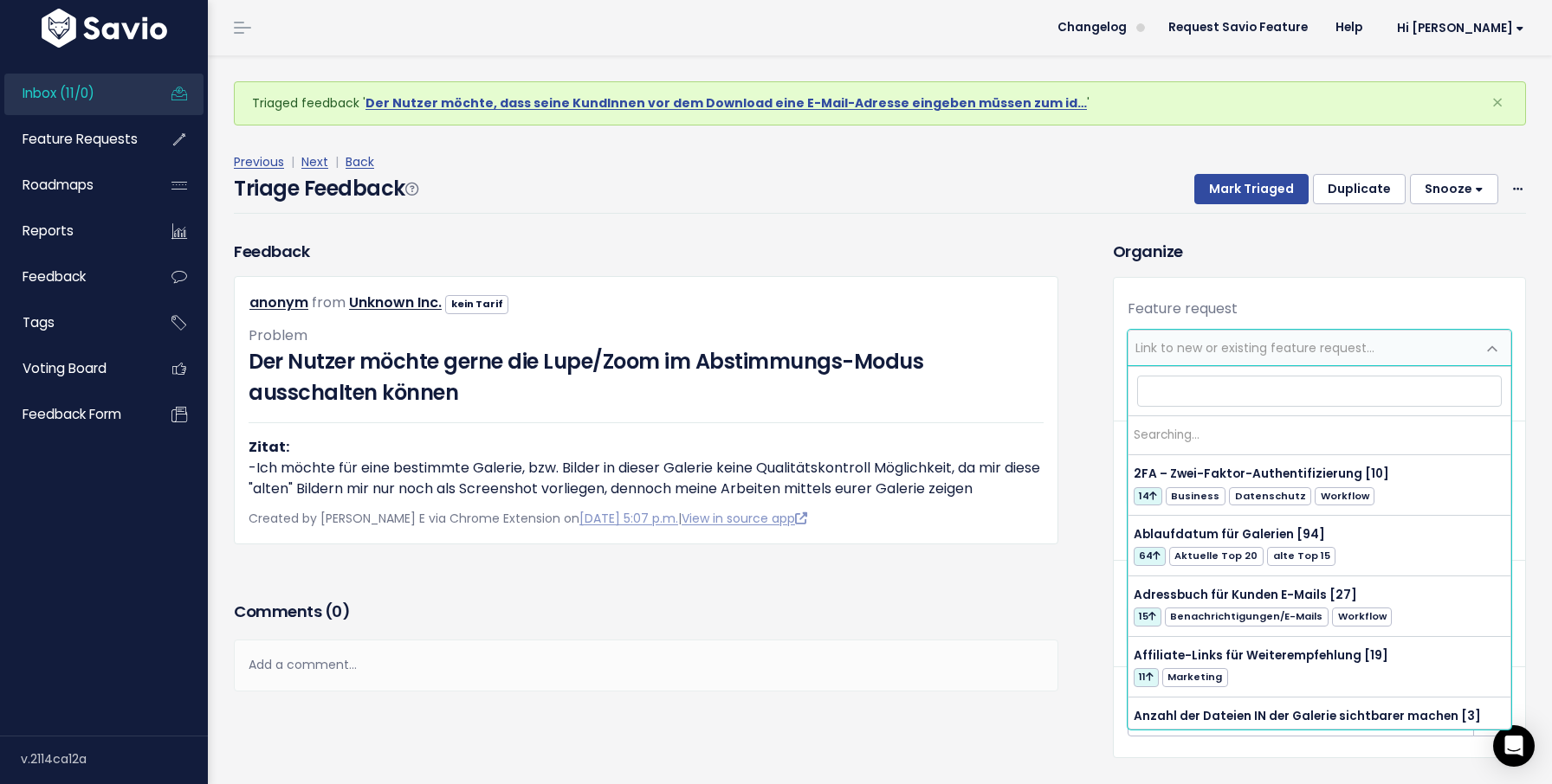
click at [1228, 357] on span "Link to new or existing feature request..." at bounding box center [1302, 348] width 347 height 35
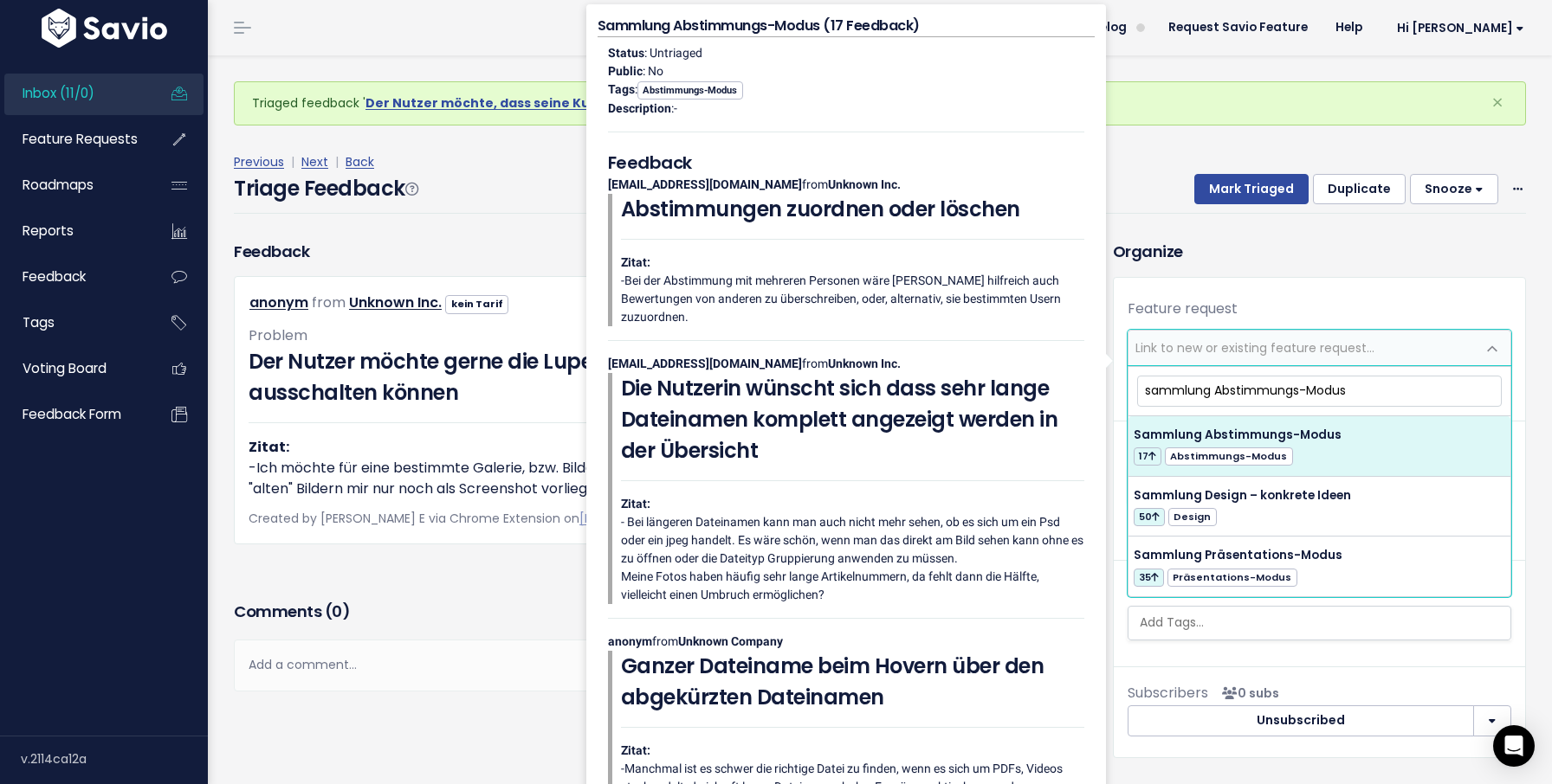
type input "sammlung Abstimmungs-Modus"
select select "54383"
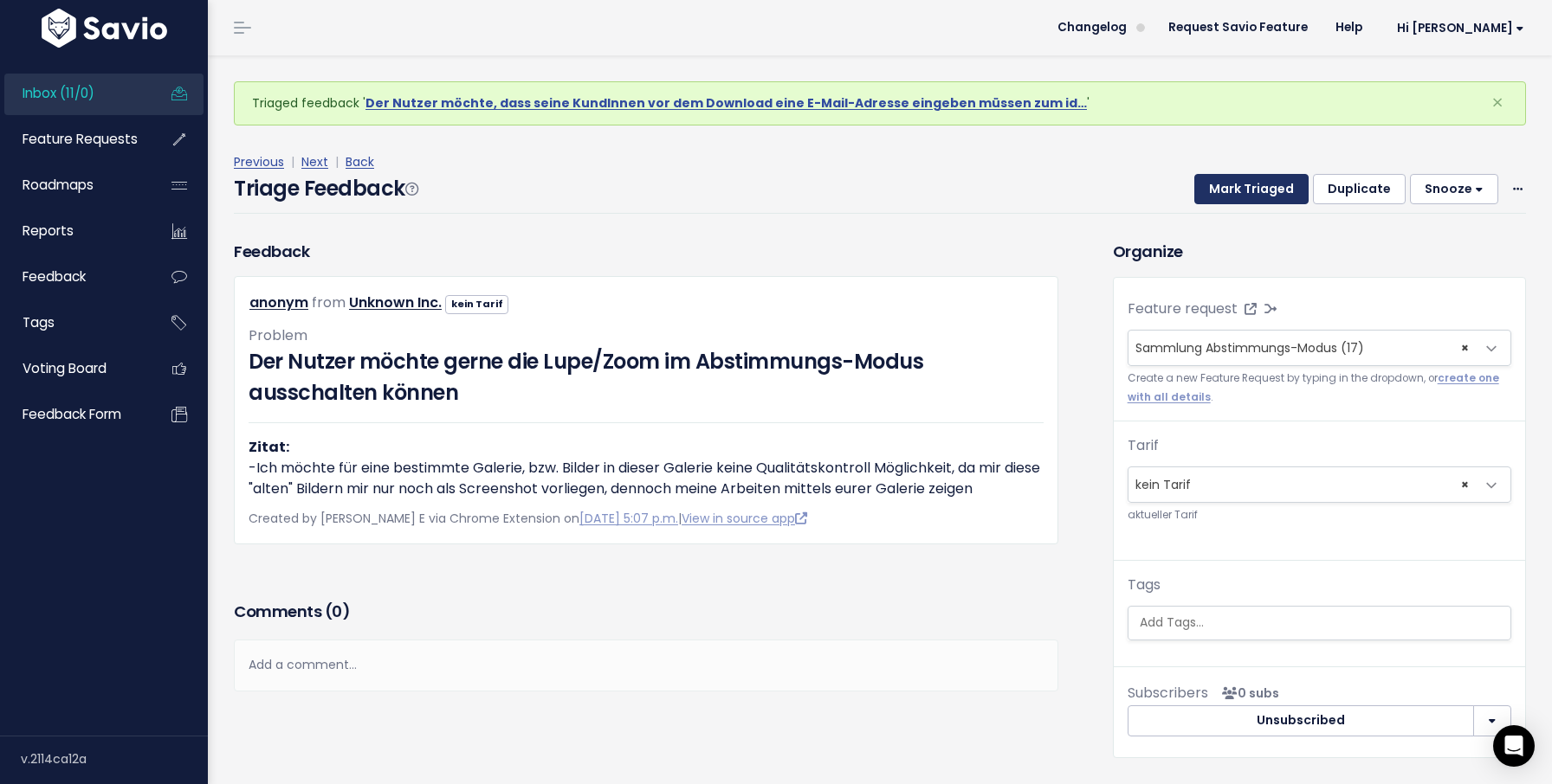
click at [1252, 199] on button "Mark Triaged" at bounding box center [1251, 190] width 115 height 31
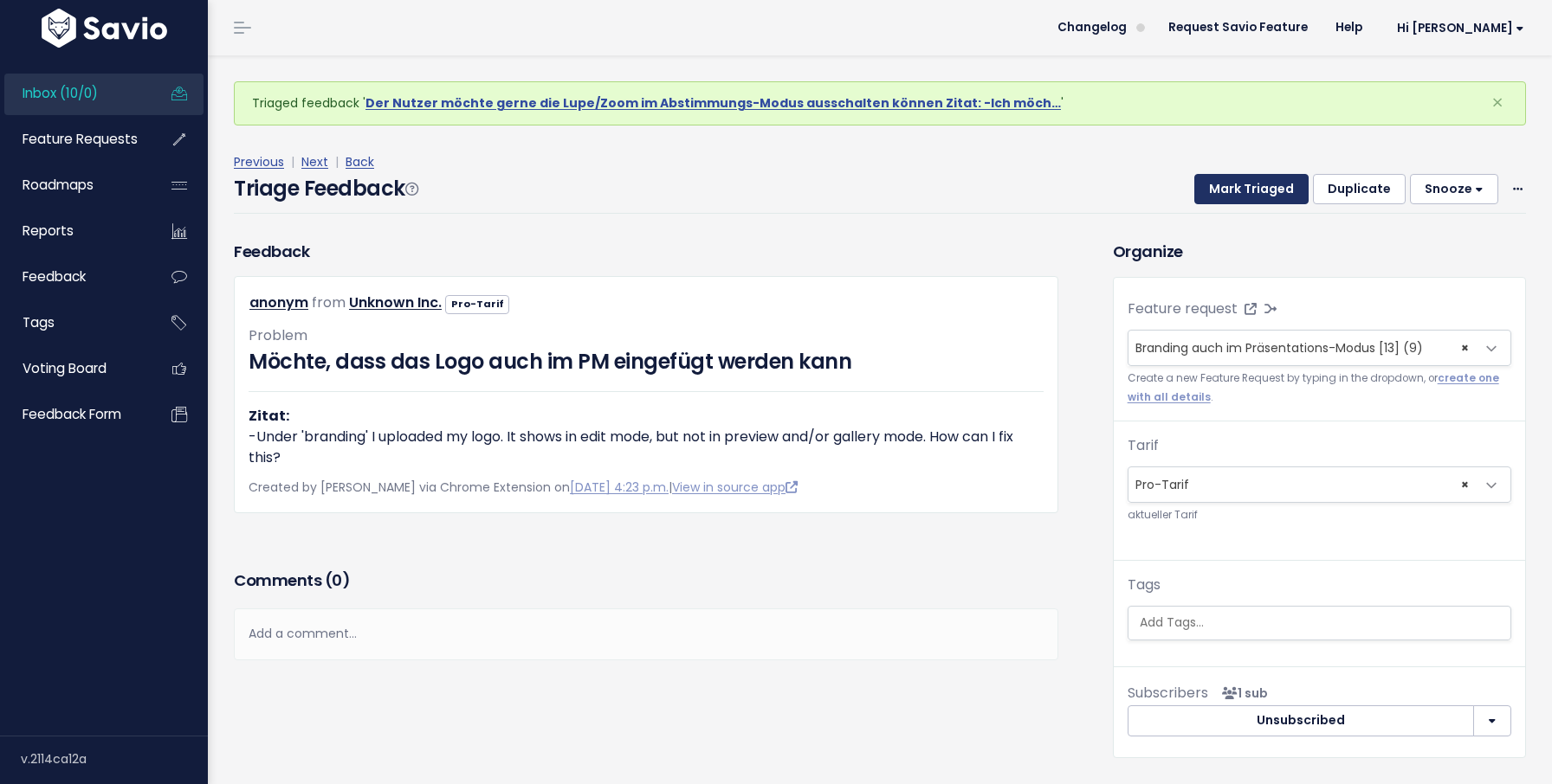
click at [1252, 199] on button "Mark Triaged" at bounding box center [1251, 190] width 115 height 31
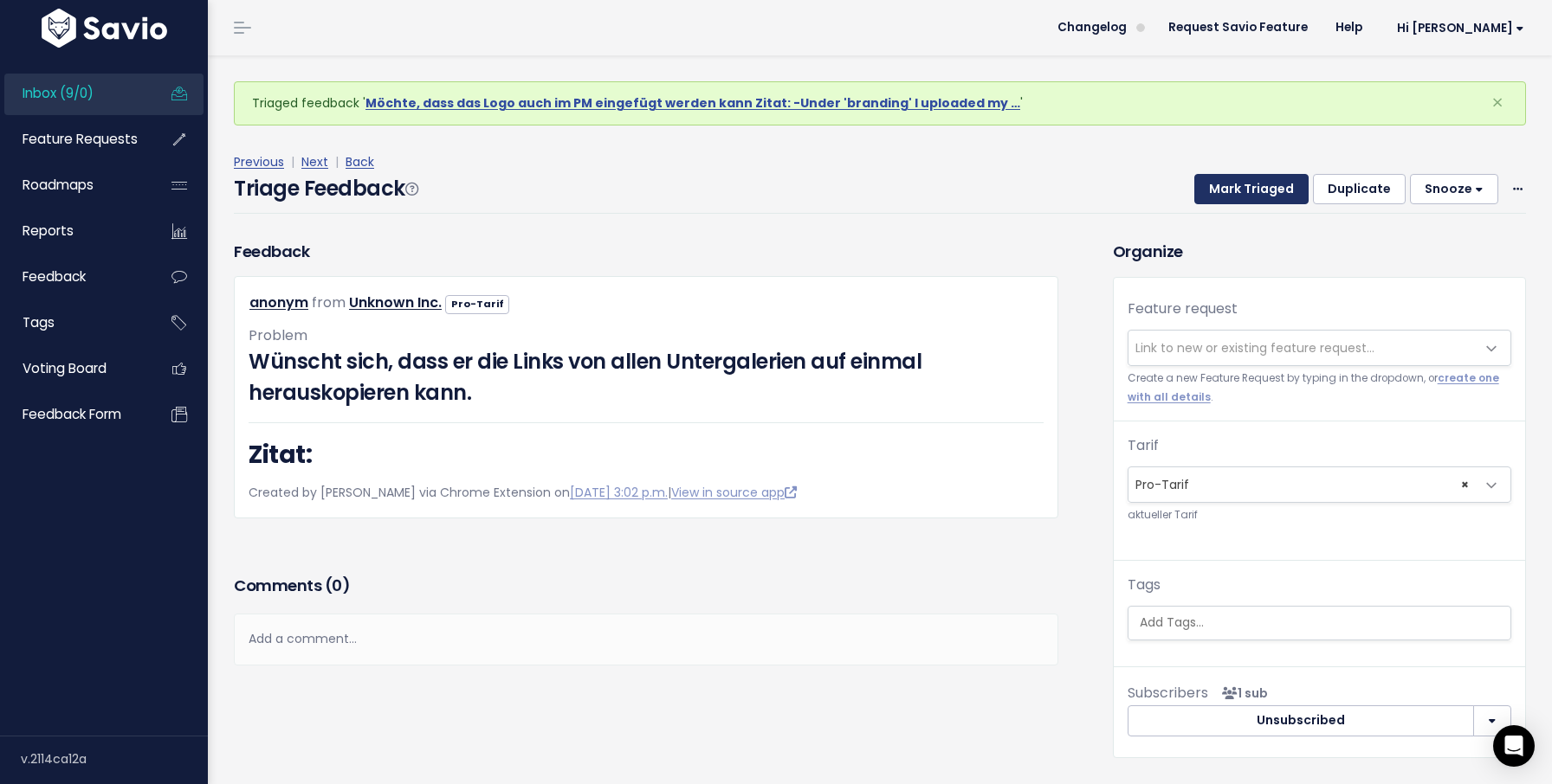
drag, startPoint x: 1283, startPoint y: 186, endPoint x: 1267, endPoint y: 316, distance: 131.0
click at [1267, 316] on div "Triaged feedback ' Möchte, dass das Logo auch im PM eingefügt werden kann Zitat…" at bounding box center [880, 437] width 1318 height 764
click at [1251, 344] on span "Link to new or existing feature request..." at bounding box center [1254, 348] width 239 height 17
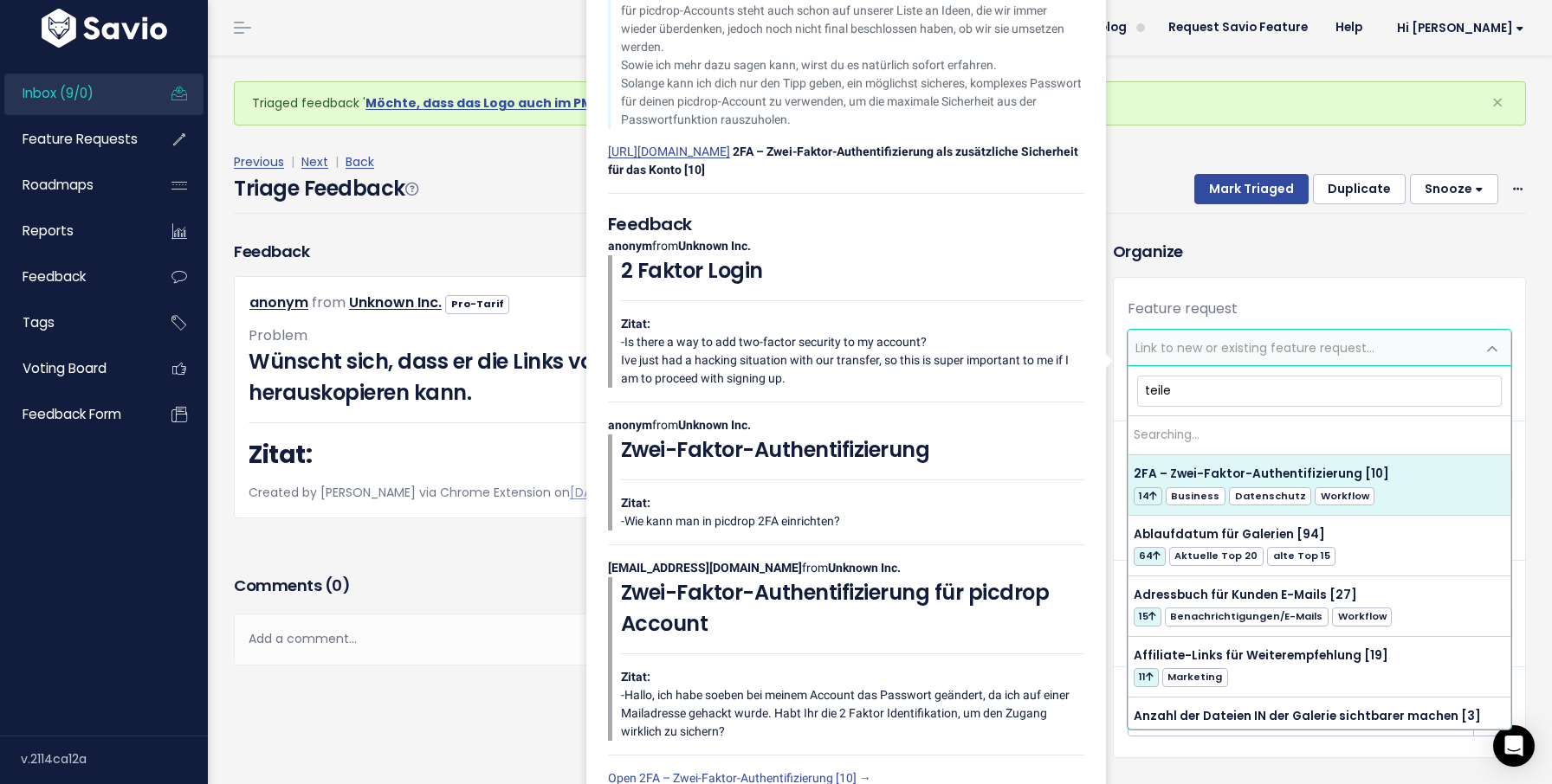
type input "teilen"
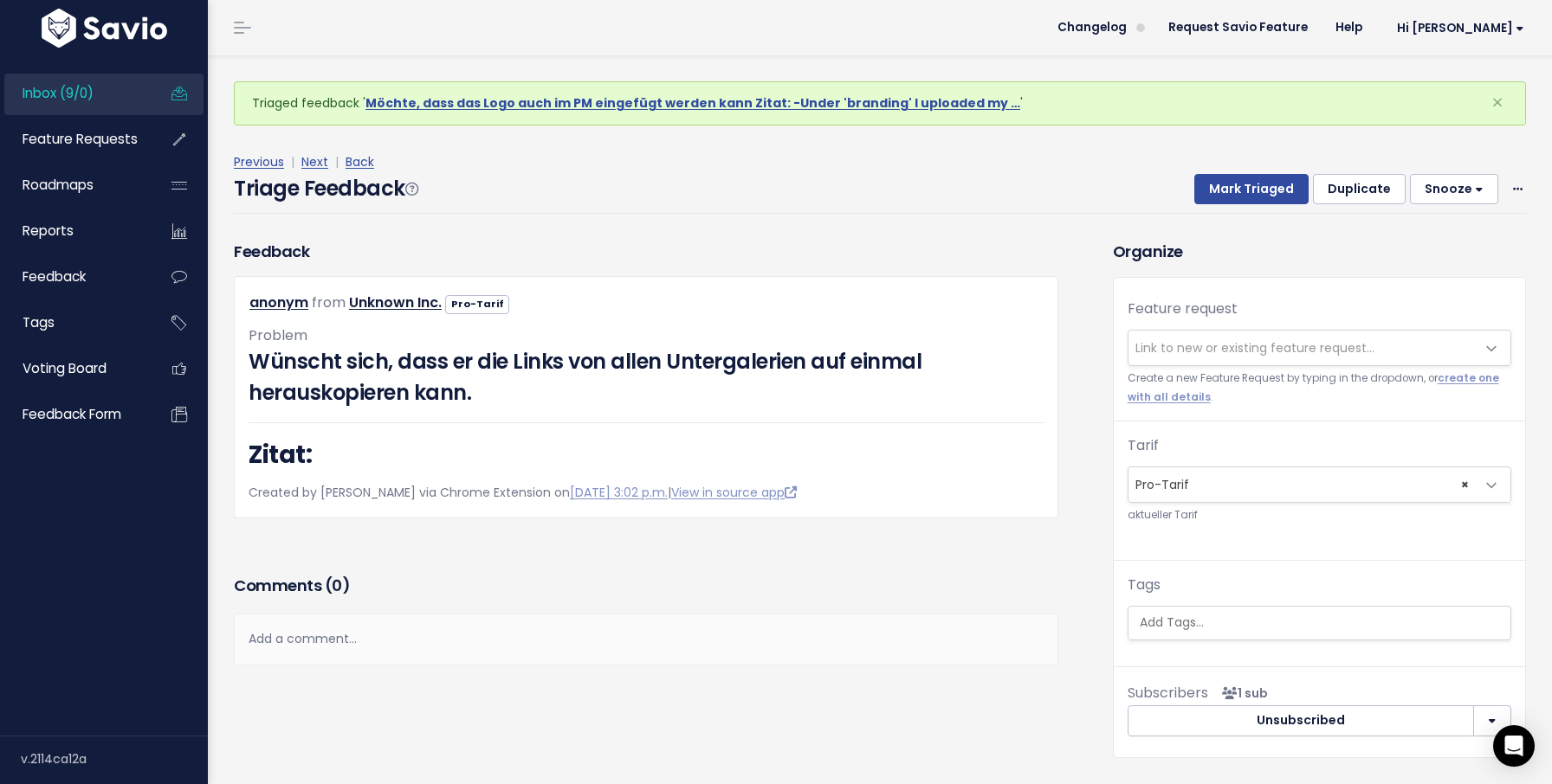
click at [1250, 245] on h3 "Organize" at bounding box center [1319, 252] width 413 height 24
click at [1252, 193] on button "Mark Triaged" at bounding box center [1251, 190] width 115 height 31
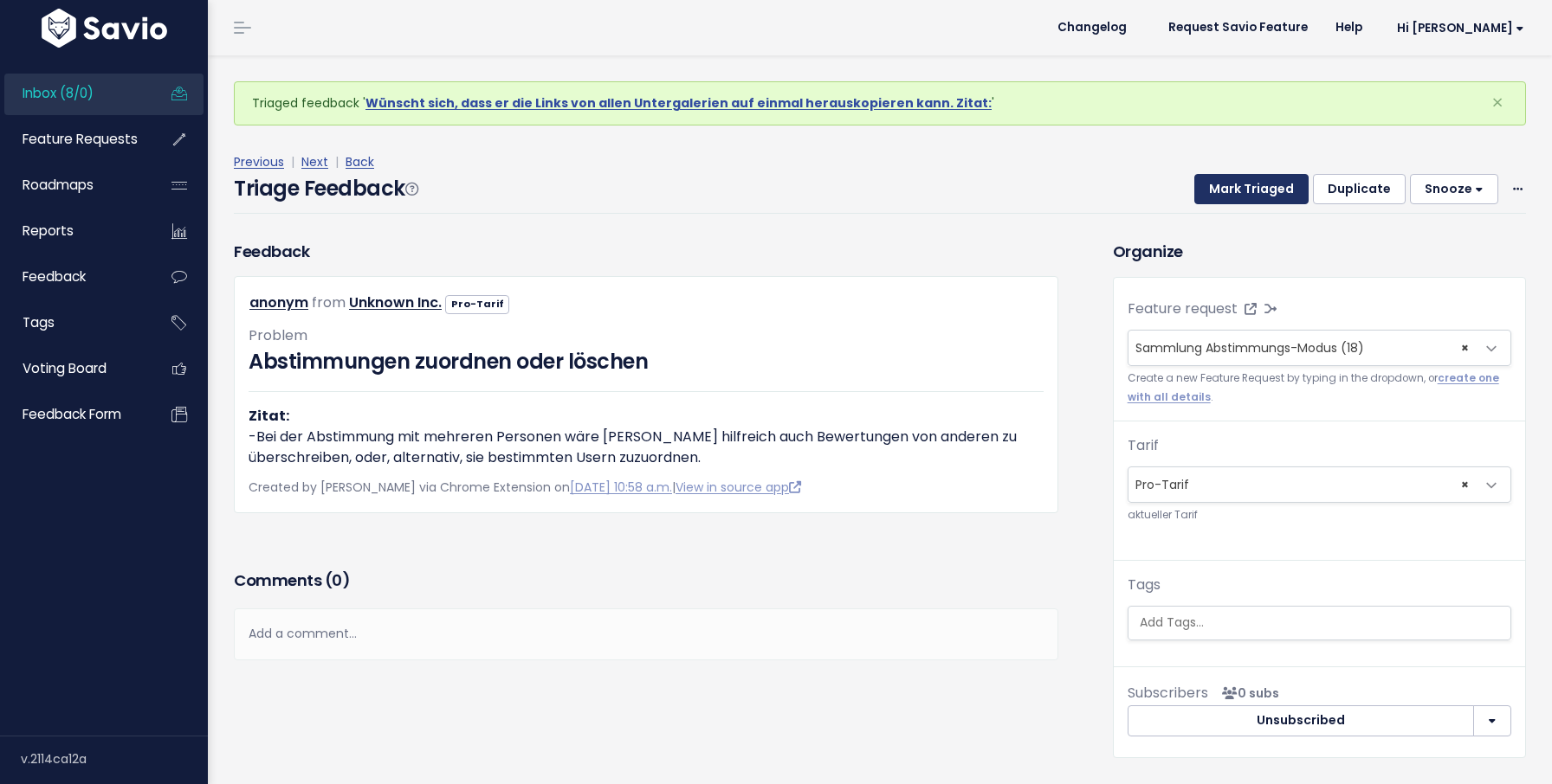
click at [1252, 193] on button "Mark Triaged" at bounding box center [1251, 190] width 115 height 31
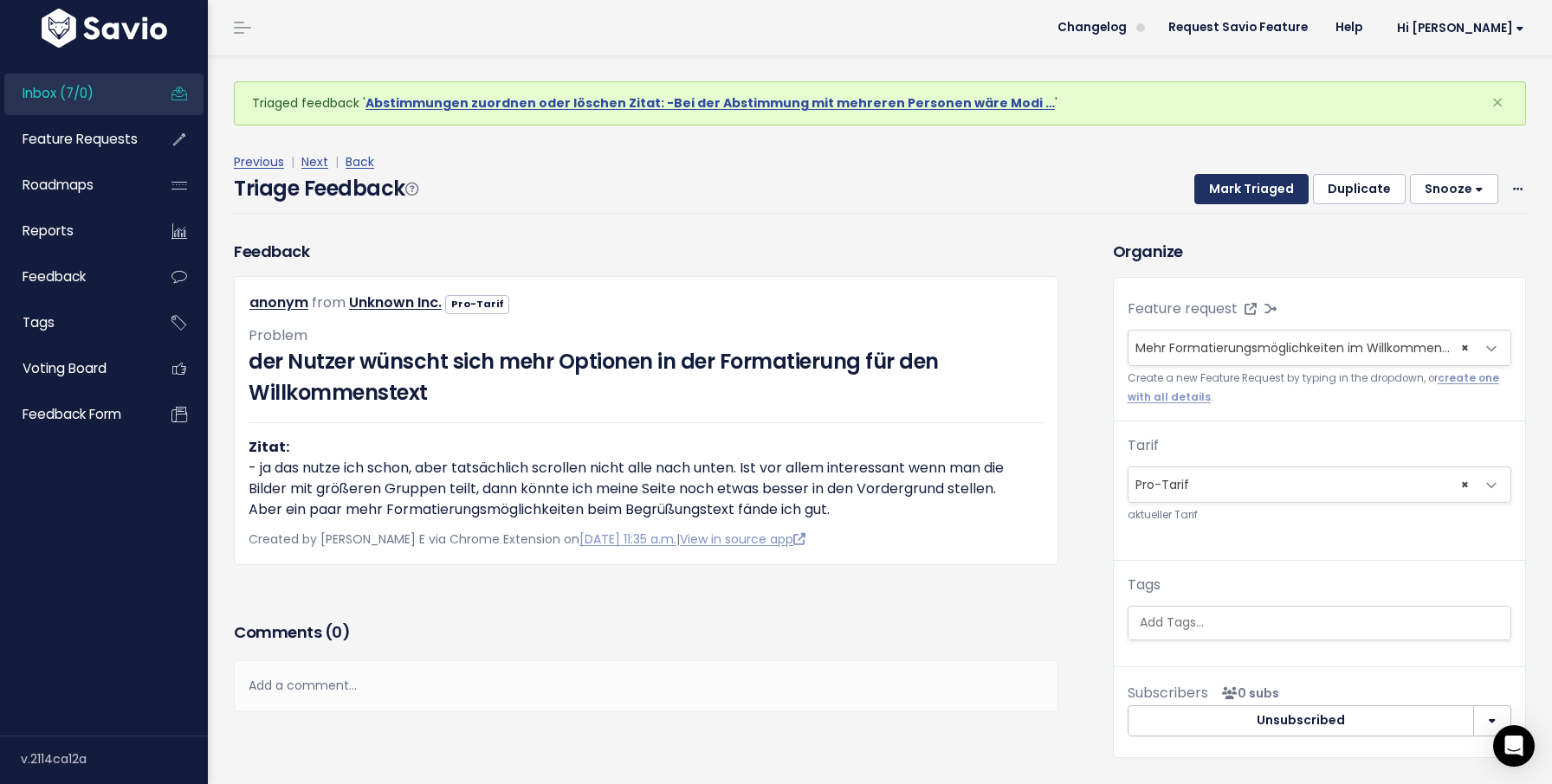
click at [1252, 193] on button "Mark Triaged" at bounding box center [1251, 190] width 115 height 31
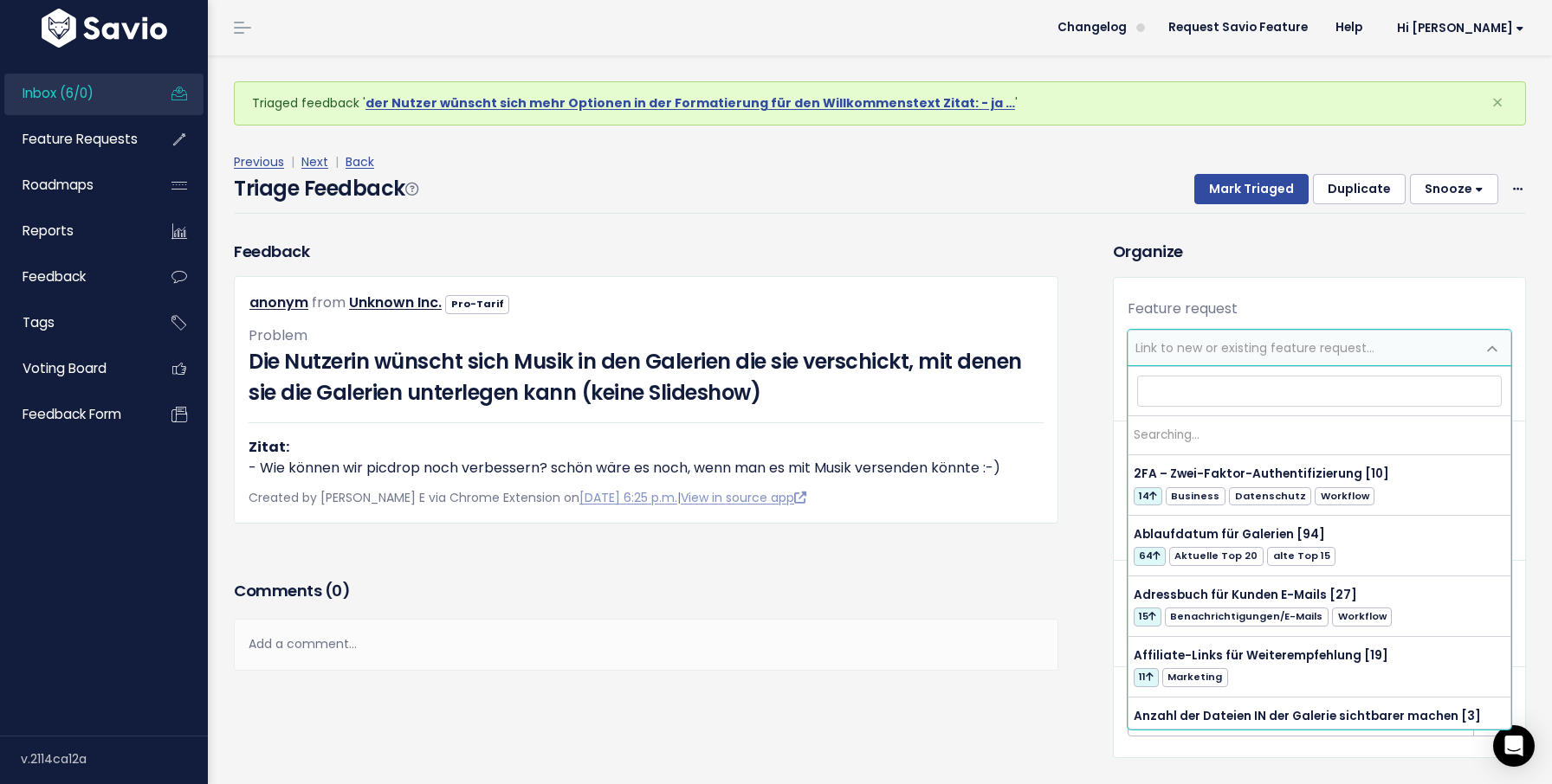
click at [1232, 346] on span "Link to new or existing feature request..." at bounding box center [1254, 348] width 239 height 17
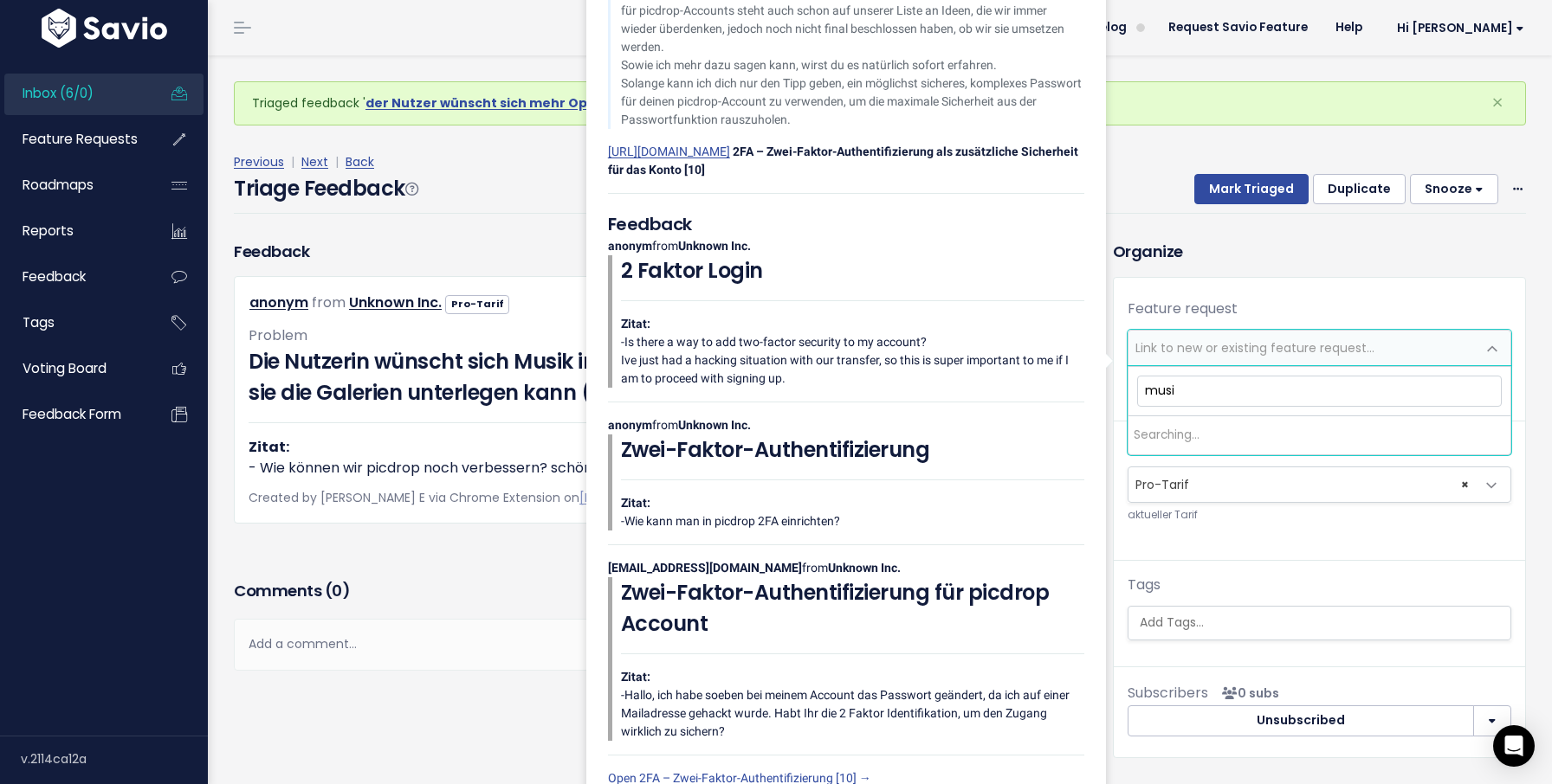
type input "musik"
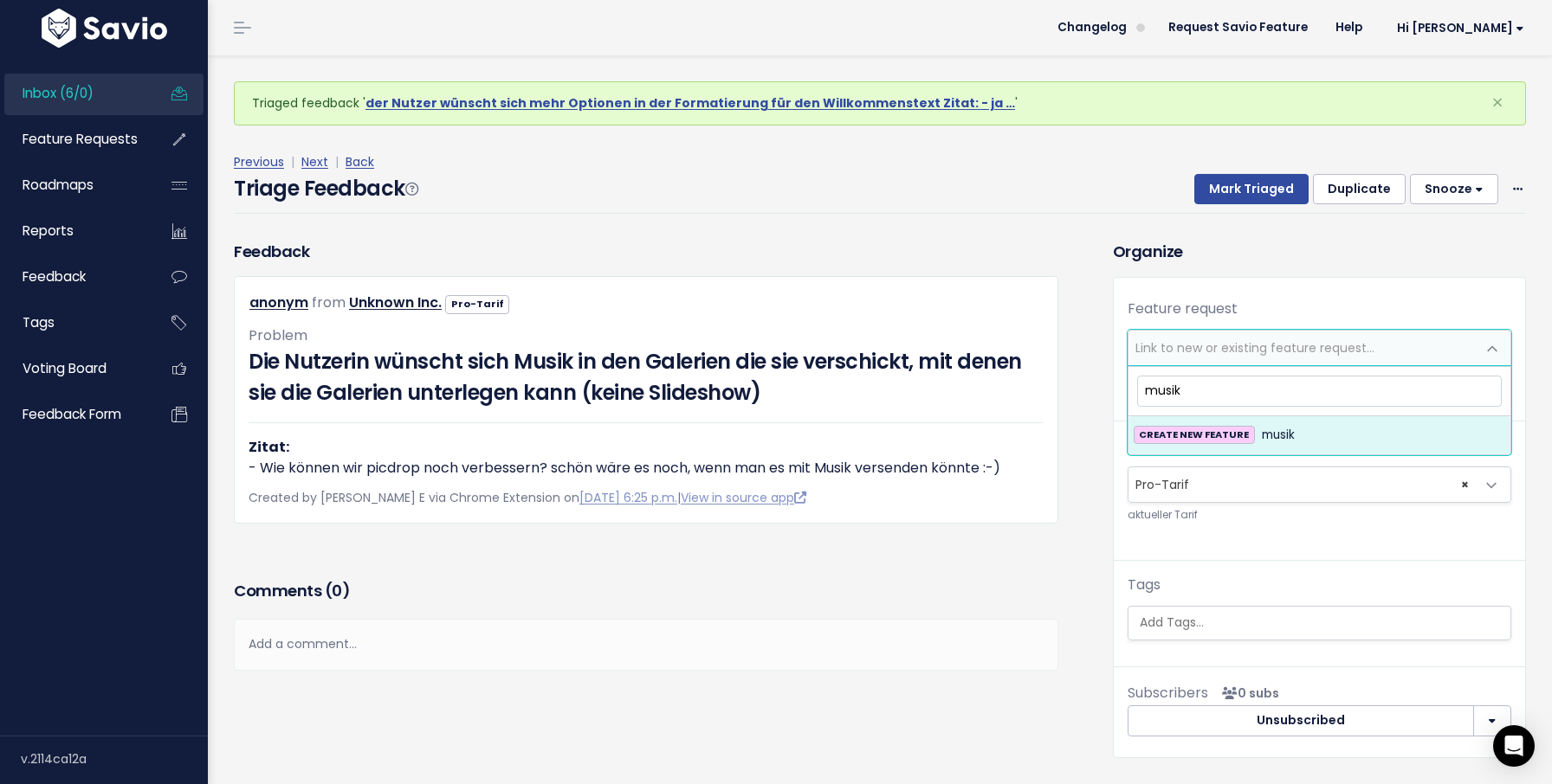
click at [1182, 376] on input "musik" at bounding box center [1319, 390] width 365 height 30
click at [1182, 380] on input "musik" at bounding box center [1319, 390] width 365 height 30
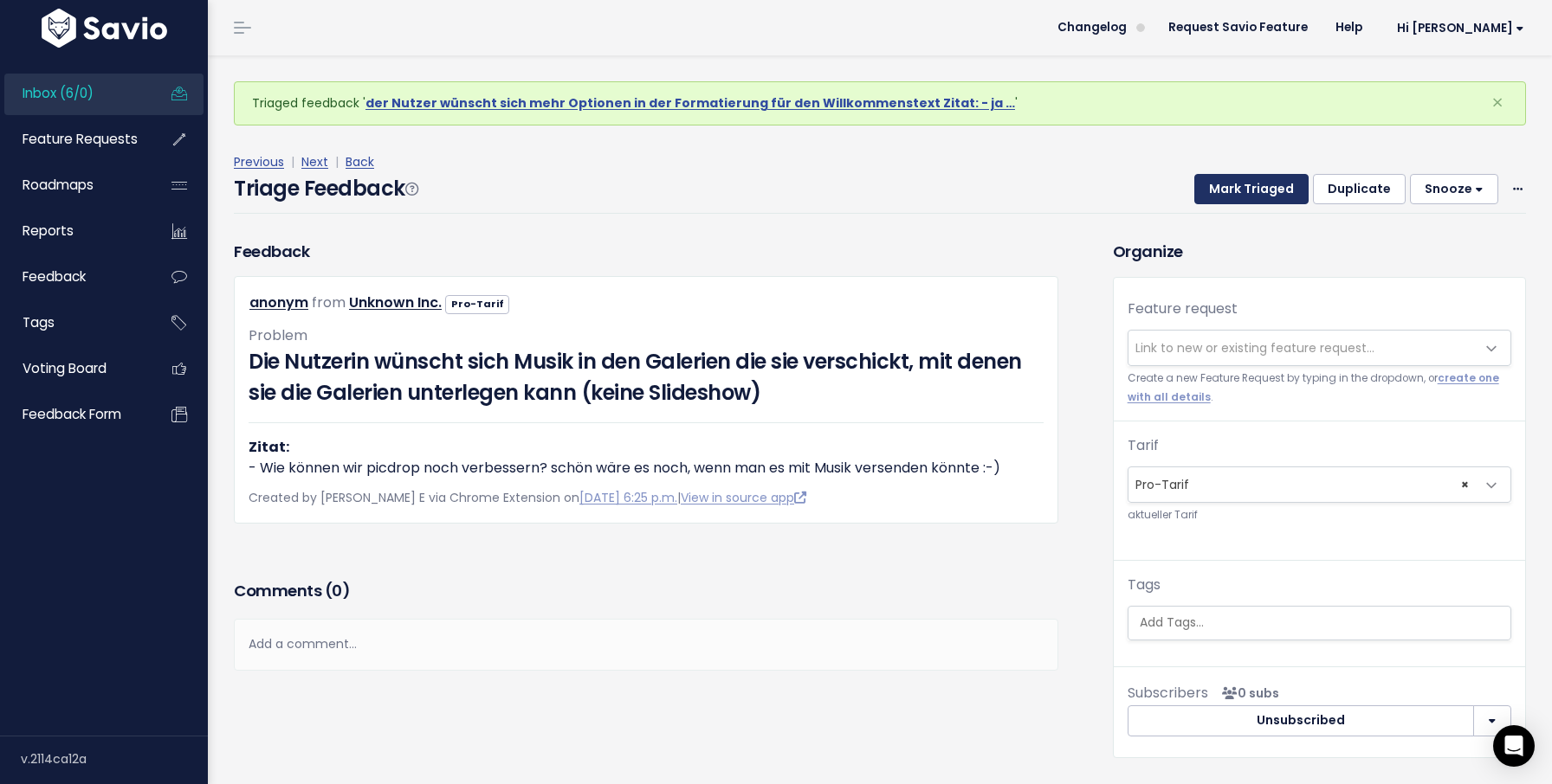
click at [1277, 196] on button "Mark Triaged" at bounding box center [1251, 190] width 115 height 31
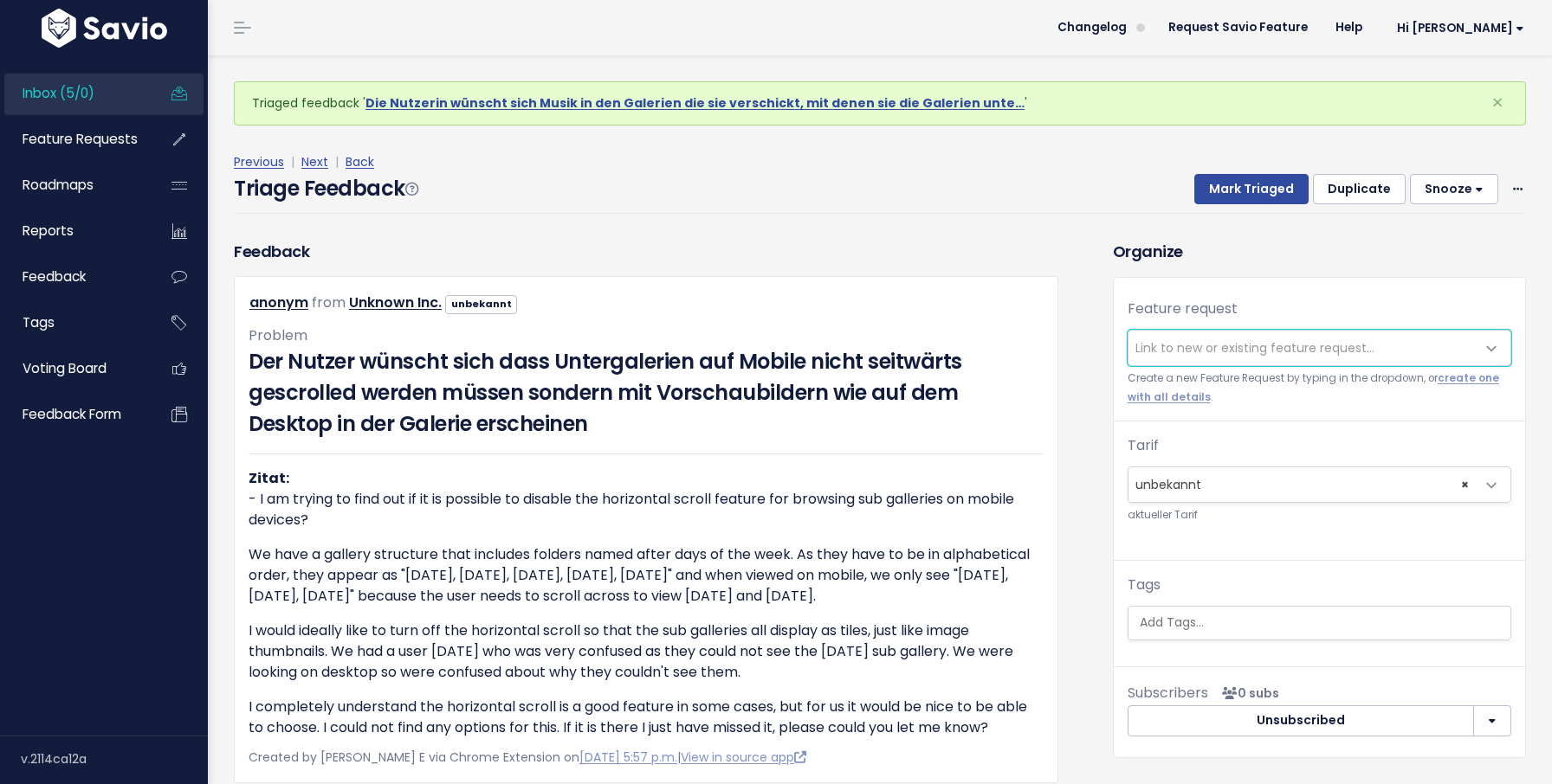
scroll to position [45, 0]
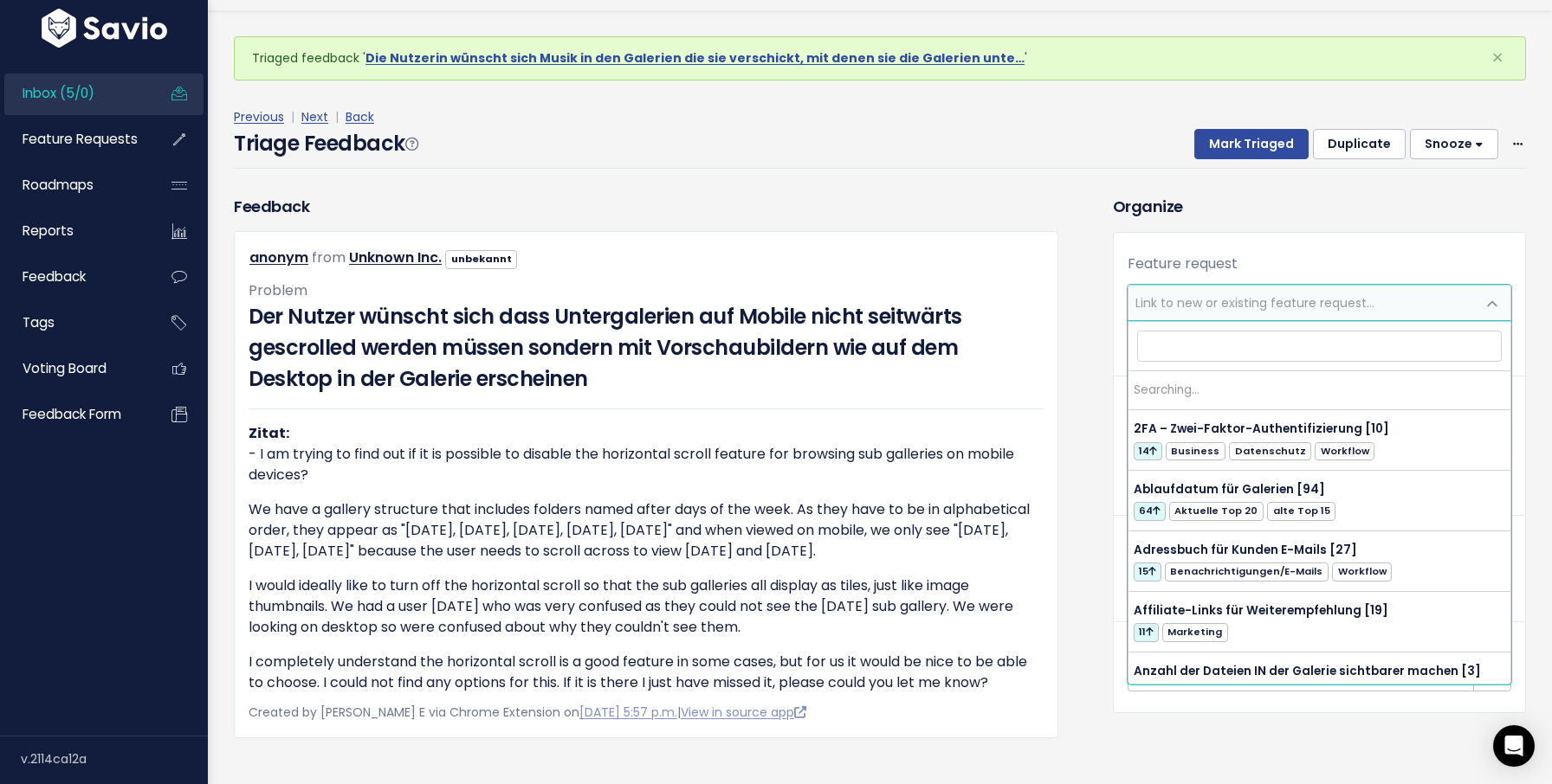
click at [1219, 310] on span "Link to new or existing feature request..." at bounding box center [1254, 302] width 239 height 17
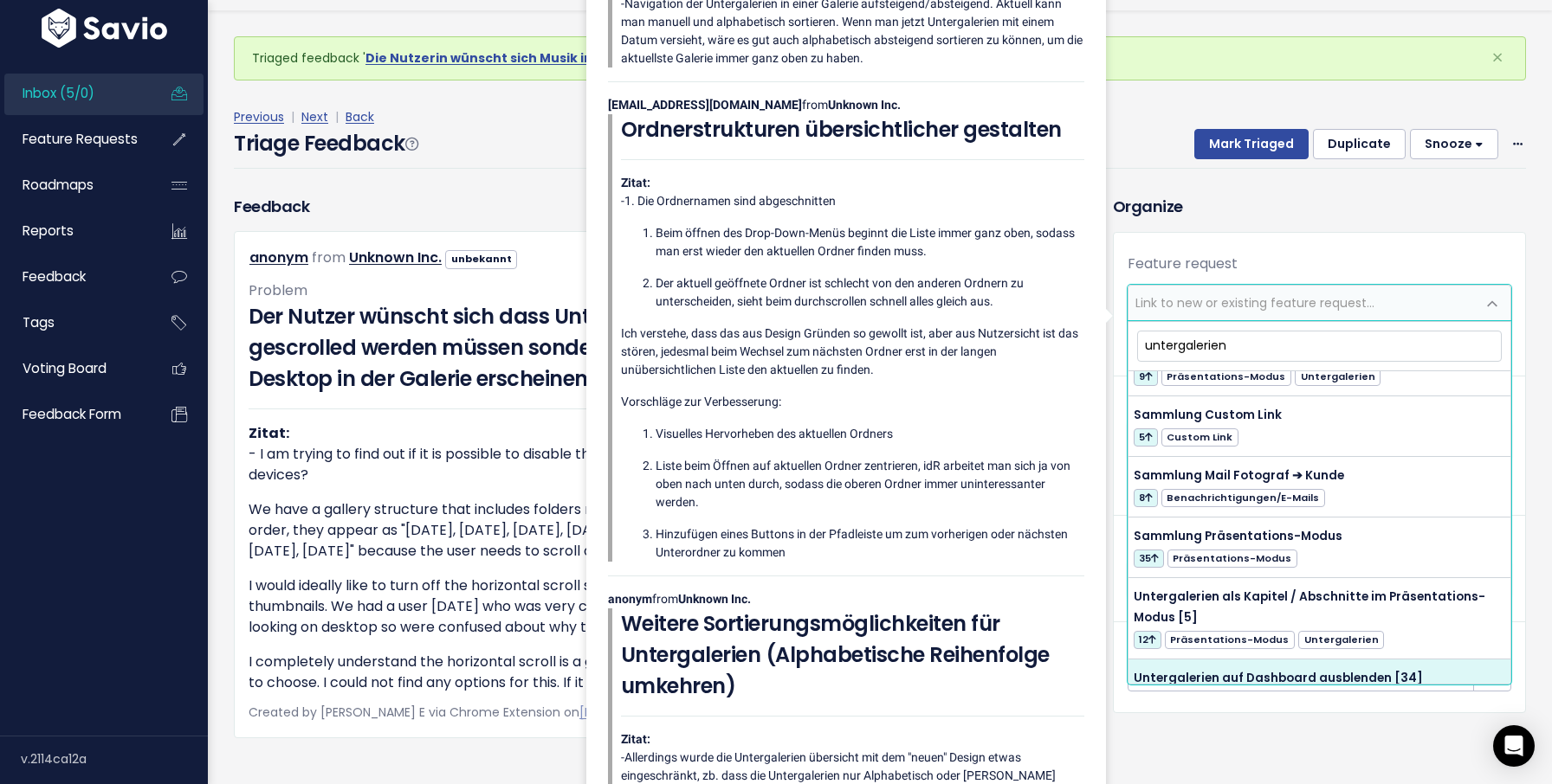
scroll to position [537, 0]
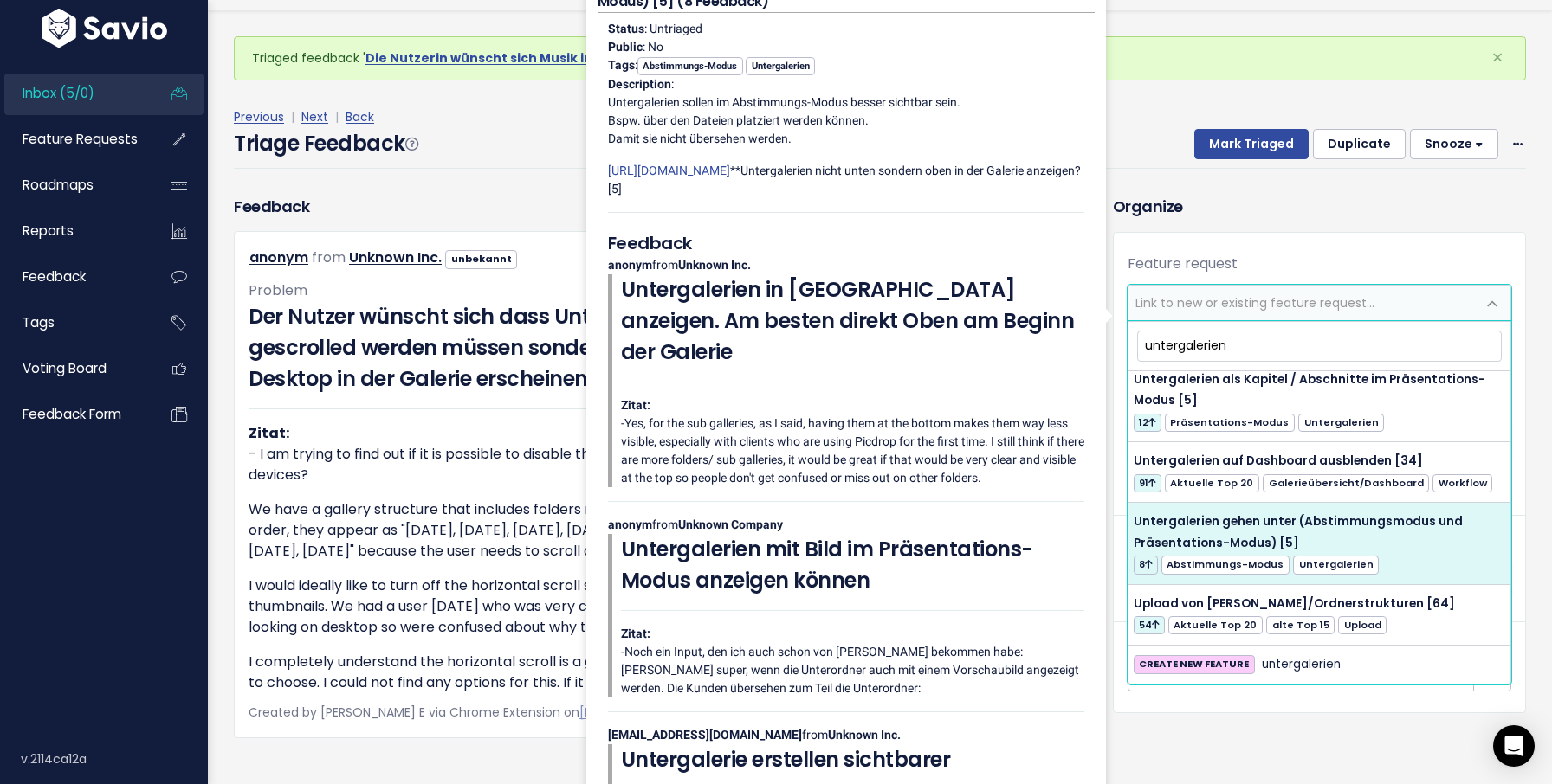
type input "untergalerien"
select select "41158"
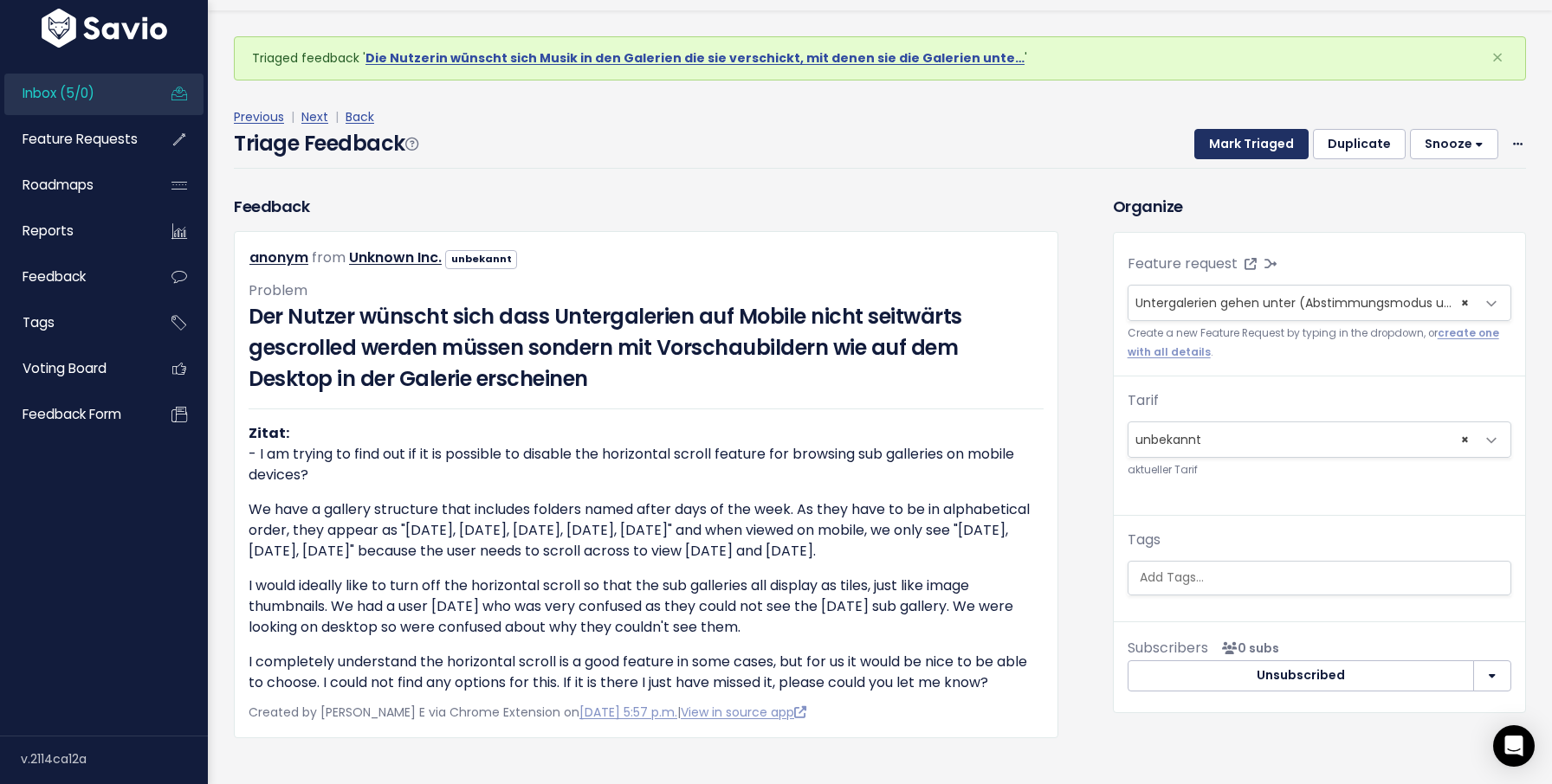
click at [1238, 135] on button "Mark Triaged" at bounding box center [1251, 145] width 115 height 31
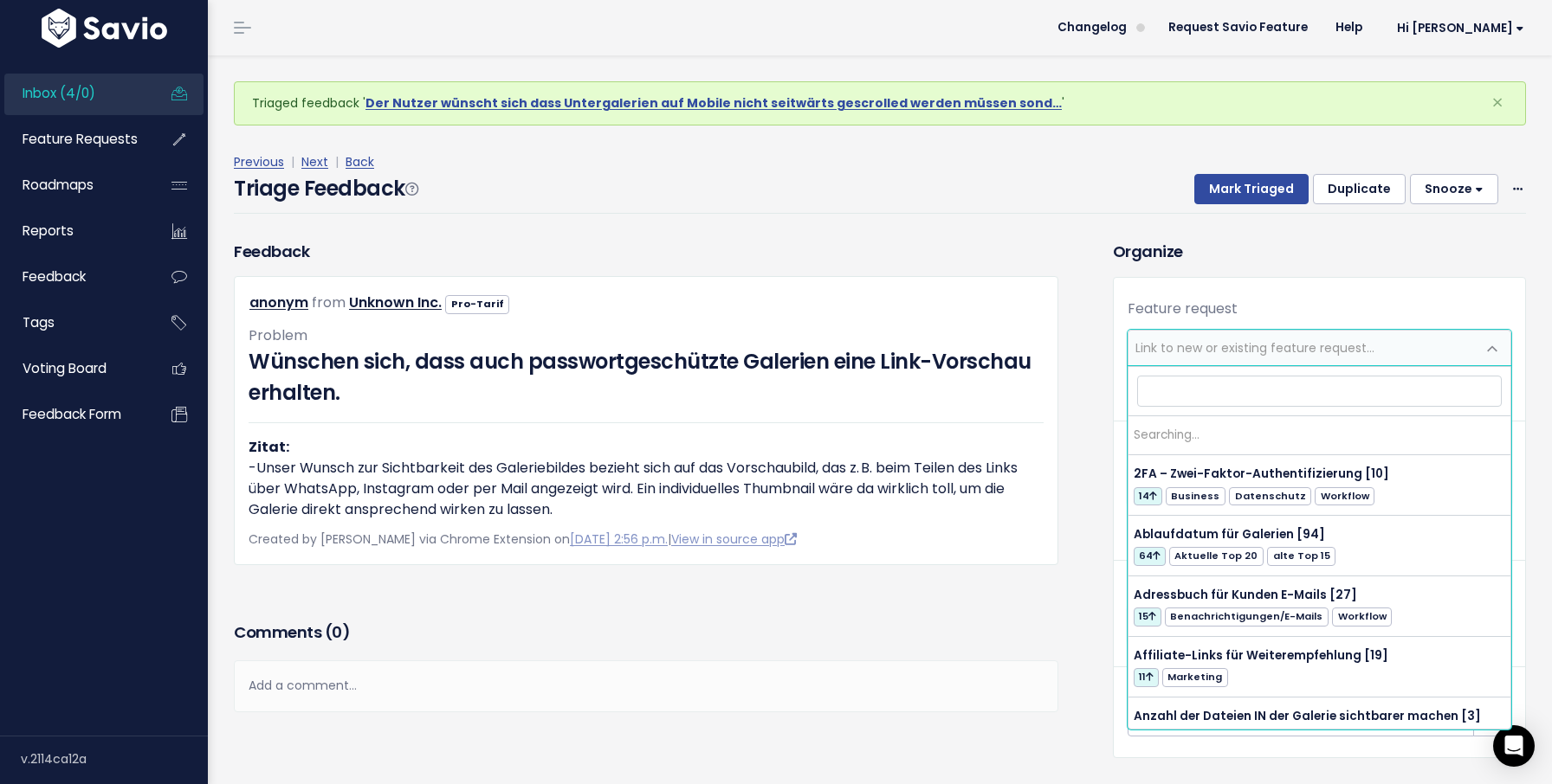
click at [1231, 349] on span "Link to new or existing feature request..." at bounding box center [1254, 348] width 239 height 17
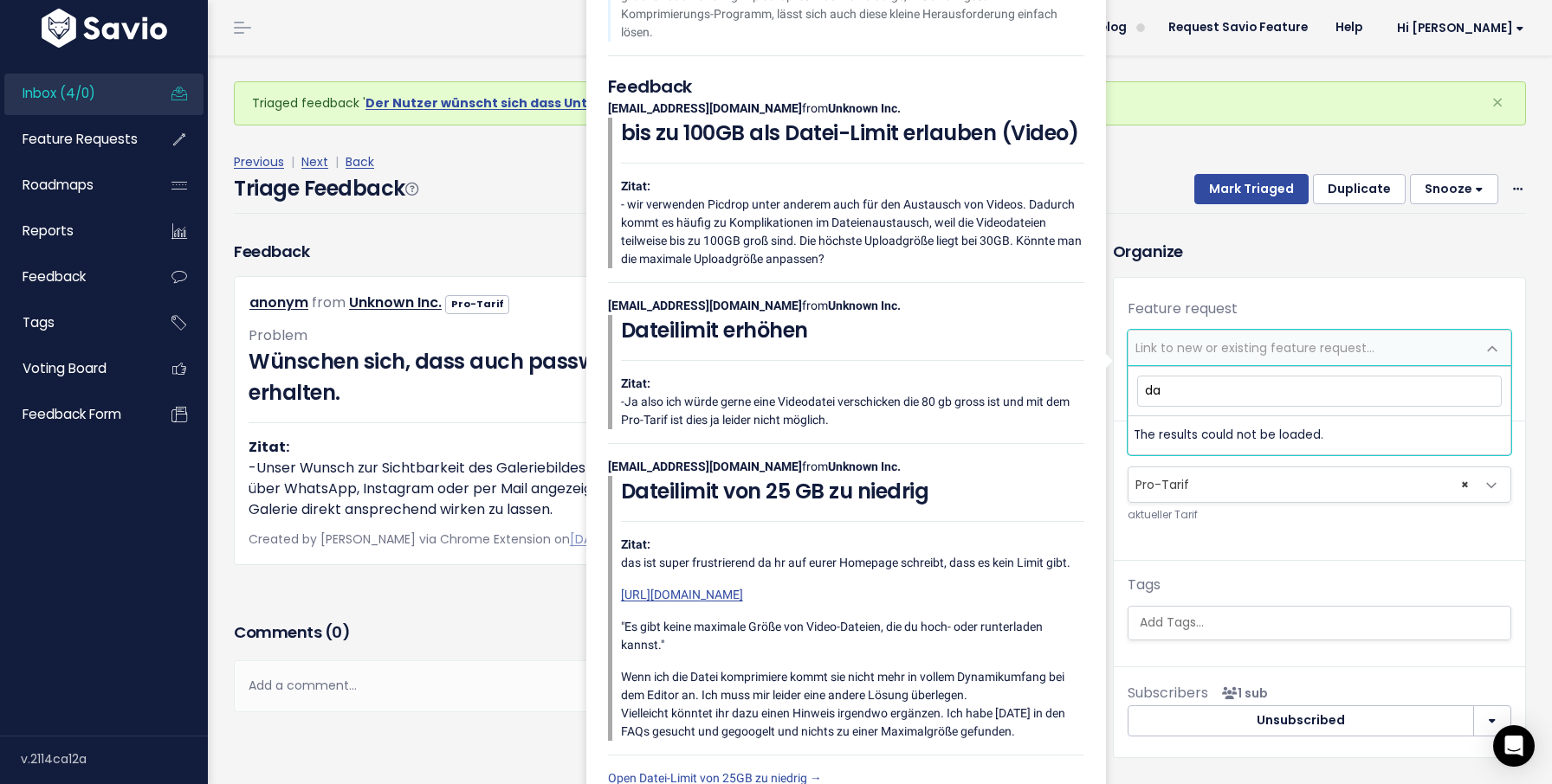
type input "d"
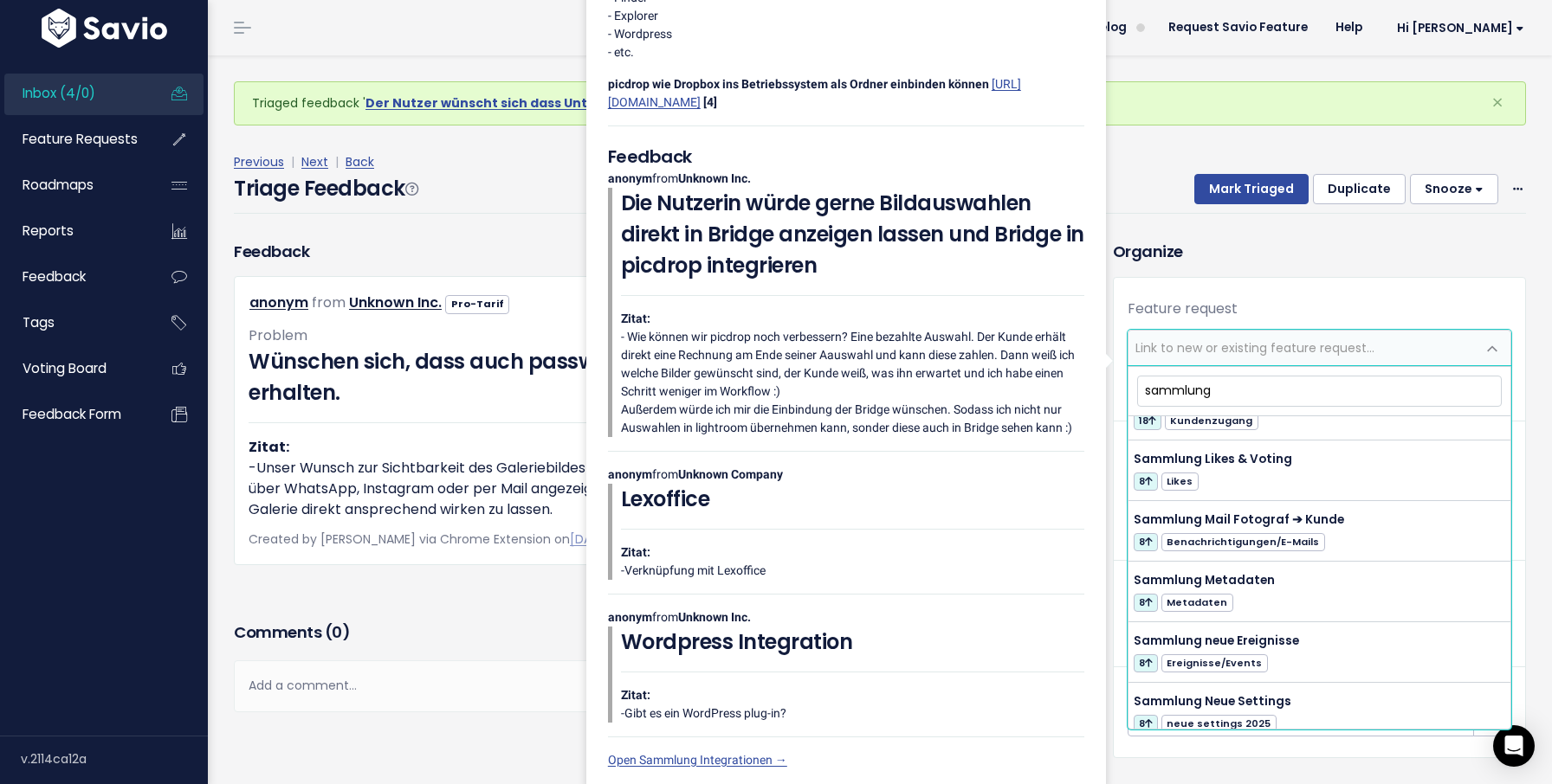
scroll to position [1575, 0]
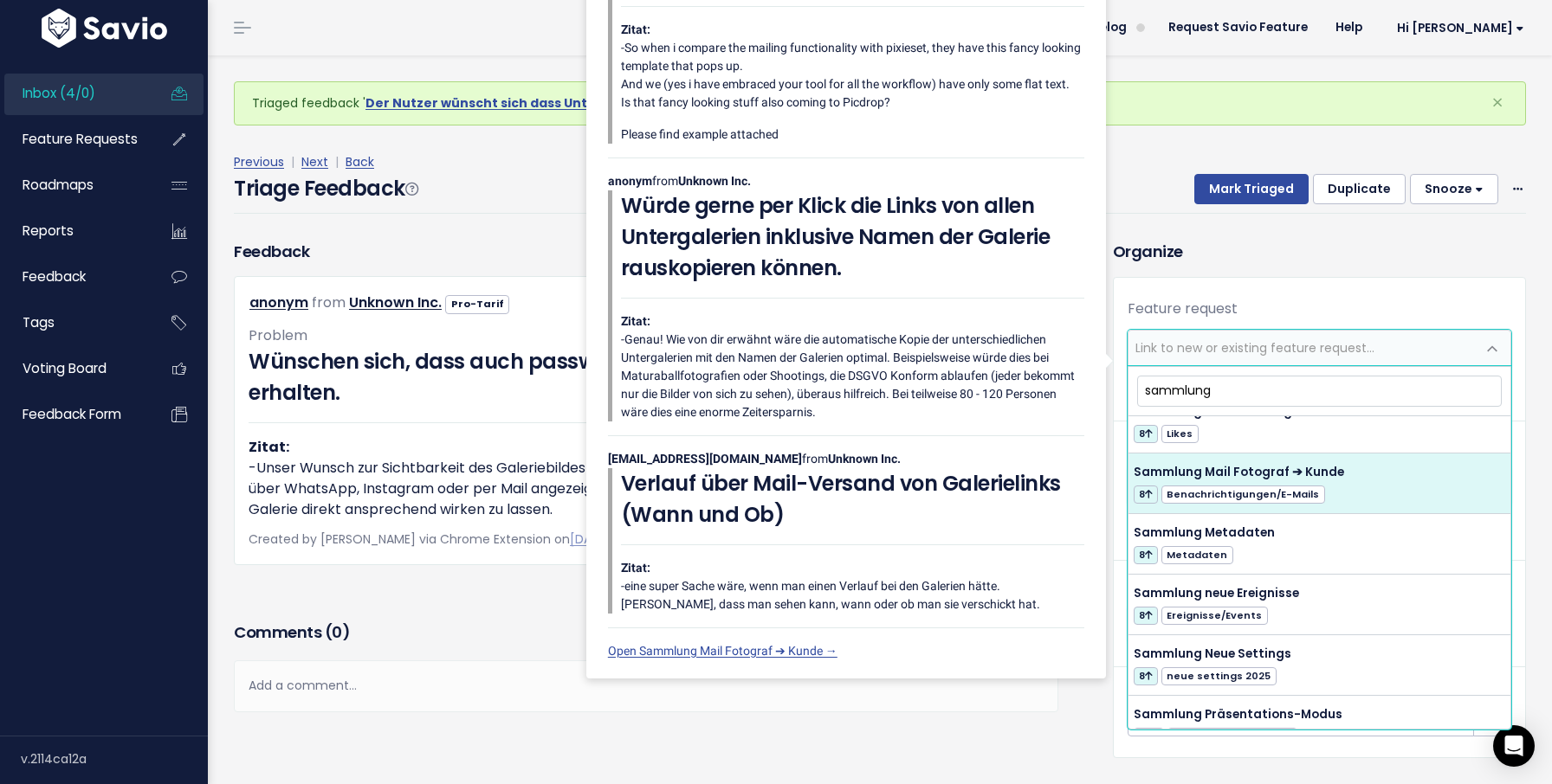
type input "sammlung"
select select "39763"
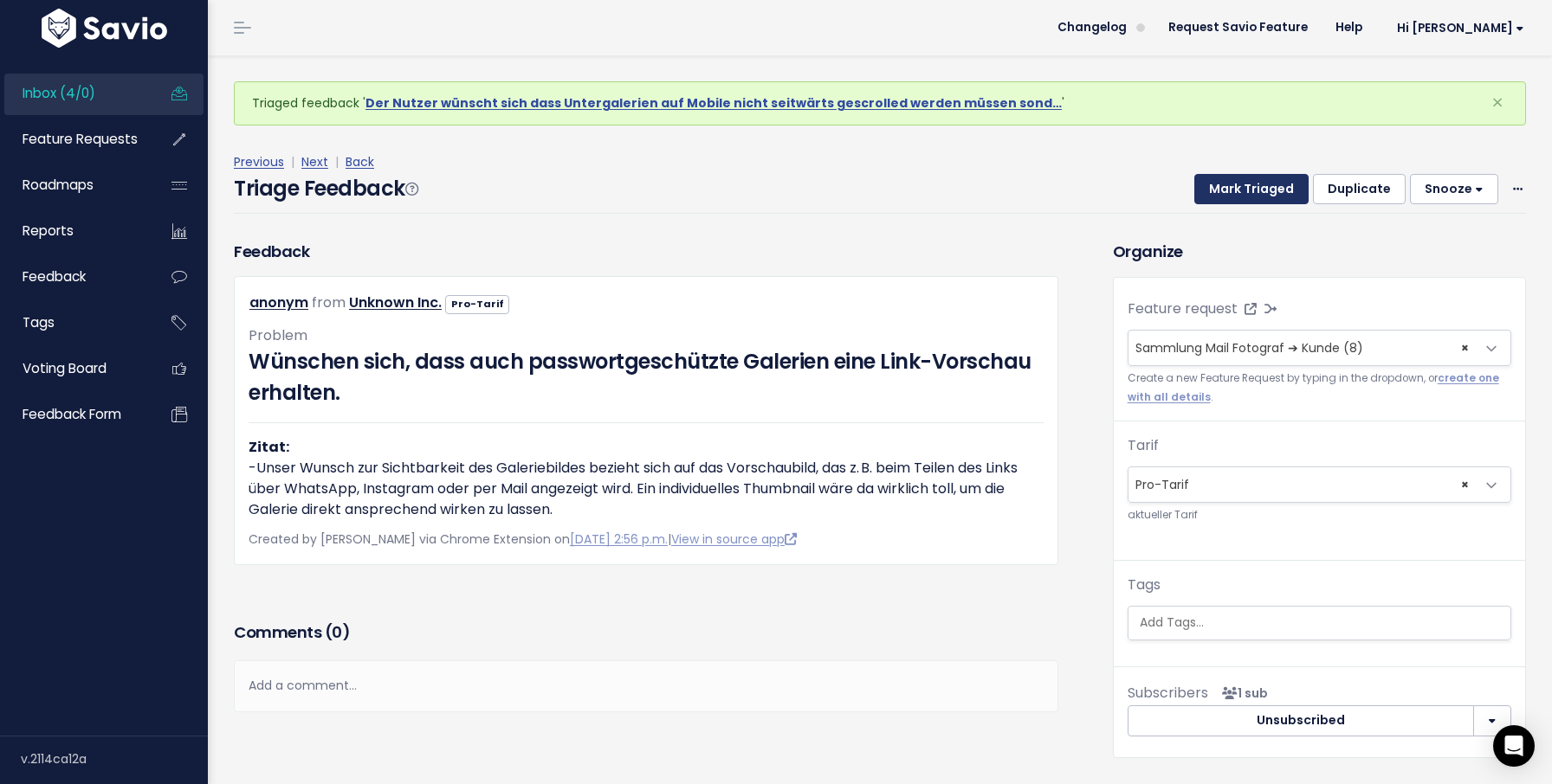
click at [1251, 199] on button "Mark Triaged" at bounding box center [1251, 190] width 115 height 31
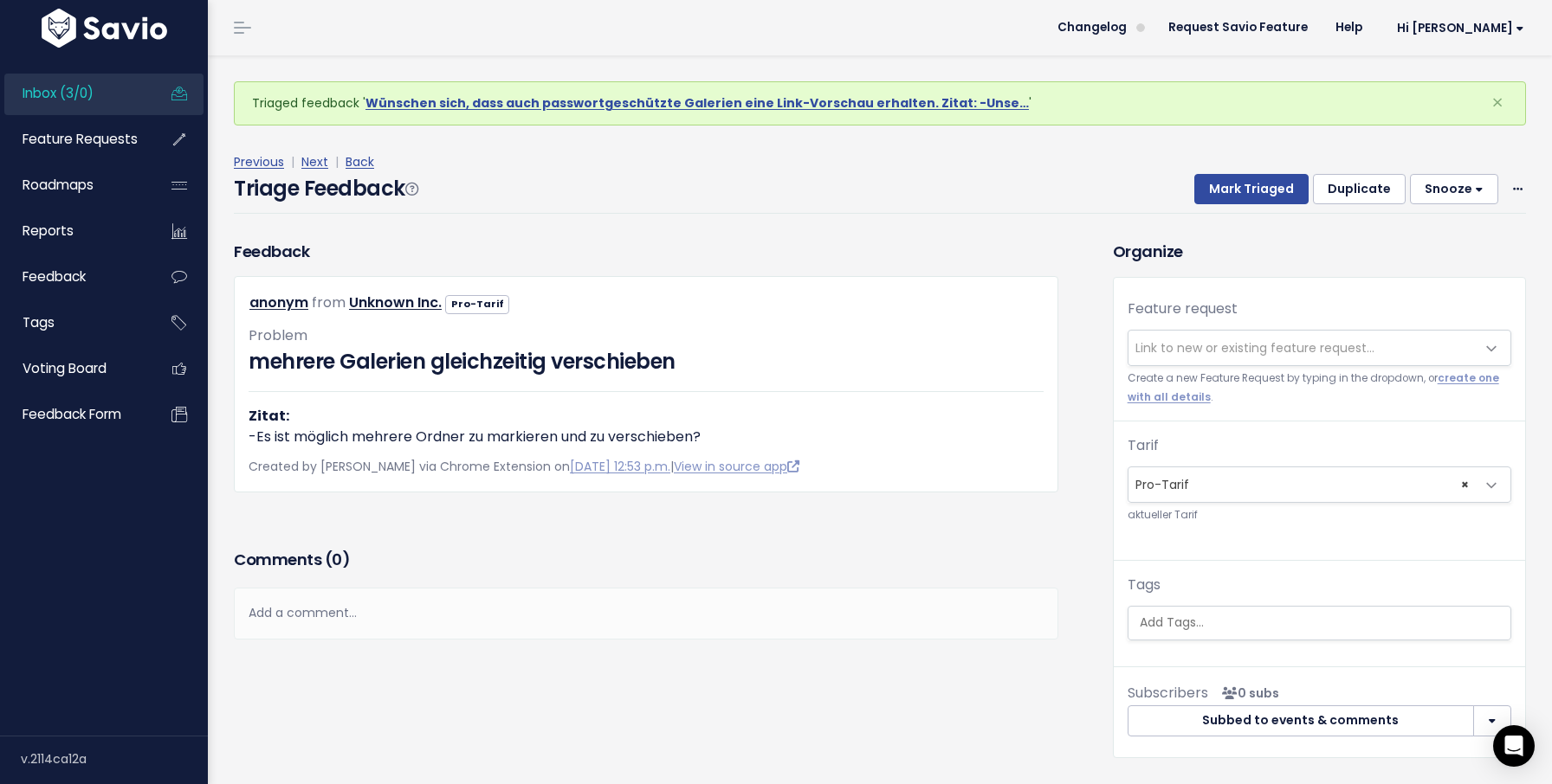
click at [1268, 342] on span "Link to new or existing feature request..." at bounding box center [1254, 348] width 239 height 17
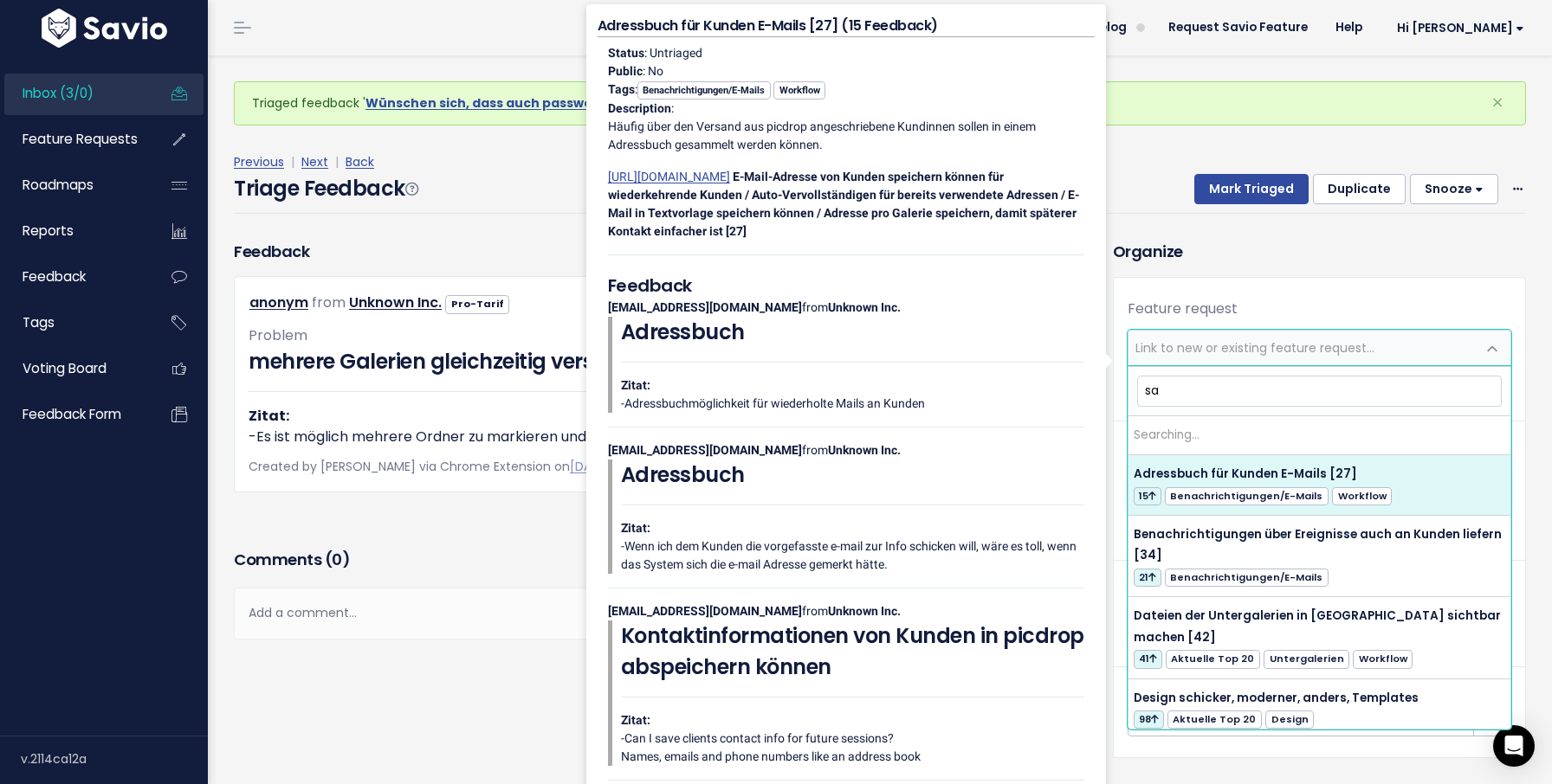
type input "s"
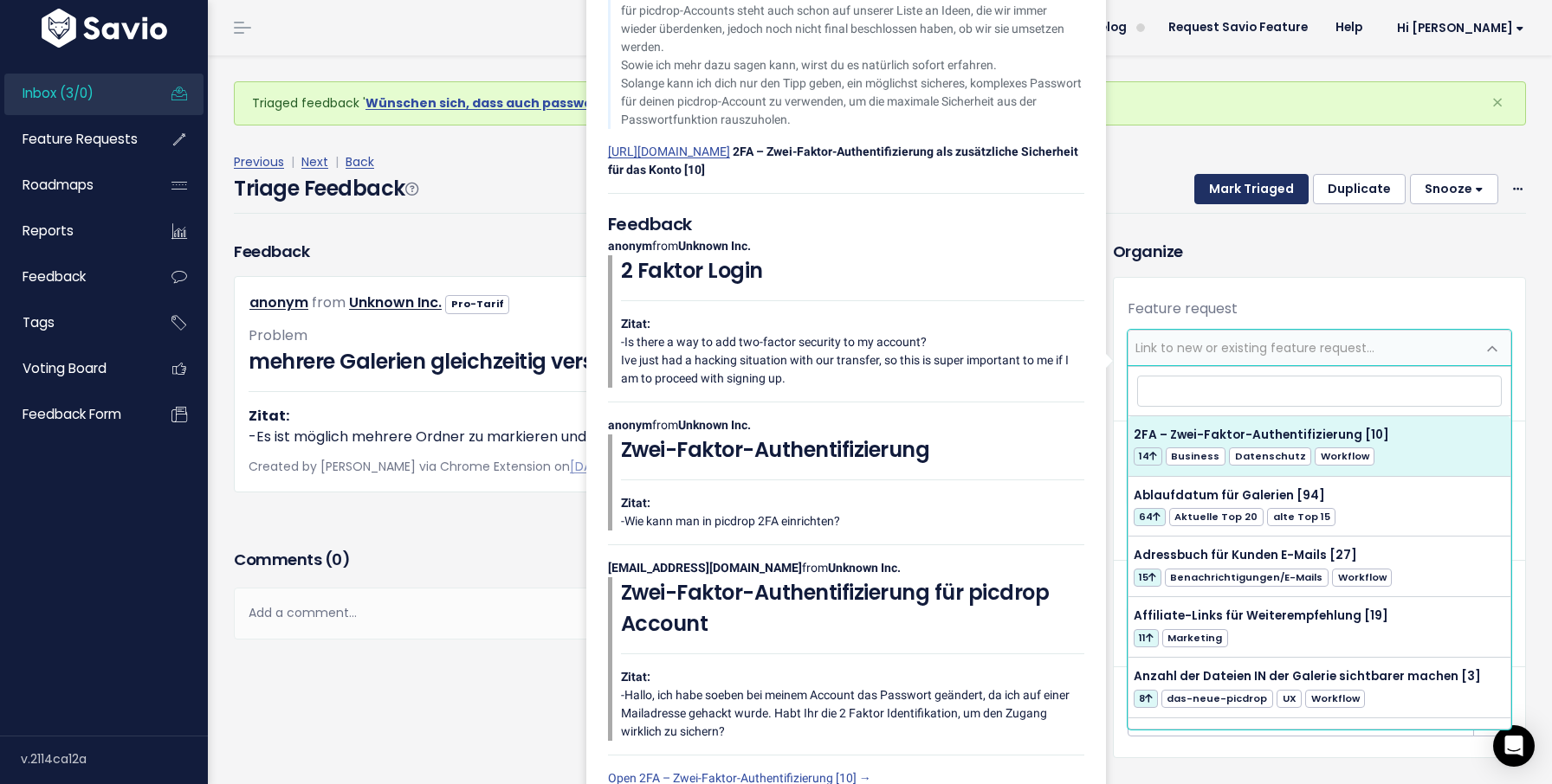
click at [1251, 192] on button "Mark Triaged" at bounding box center [1251, 190] width 115 height 31
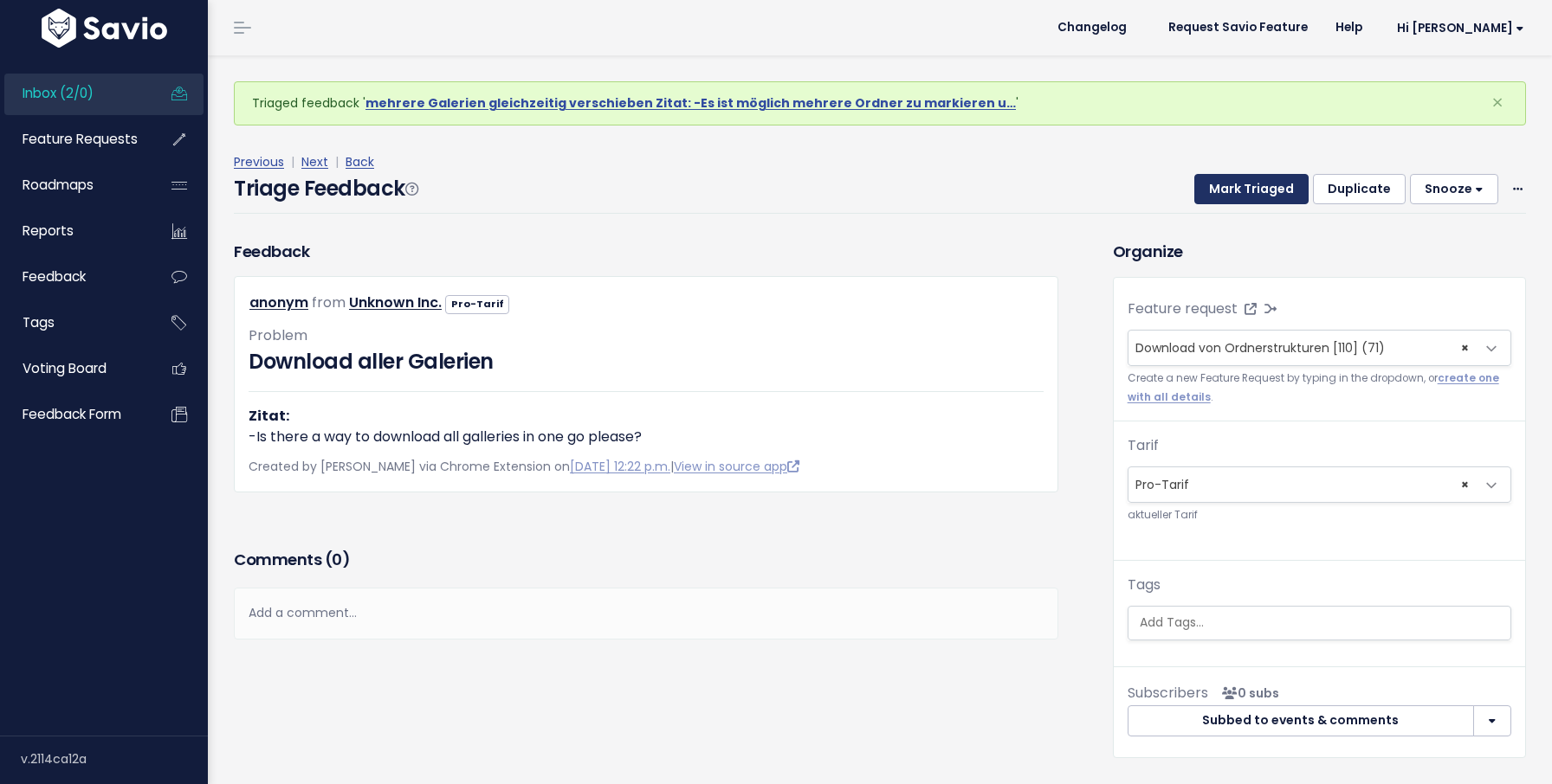
click at [1251, 192] on button "Mark Triaged" at bounding box center [1251, 190] width 115 height 31
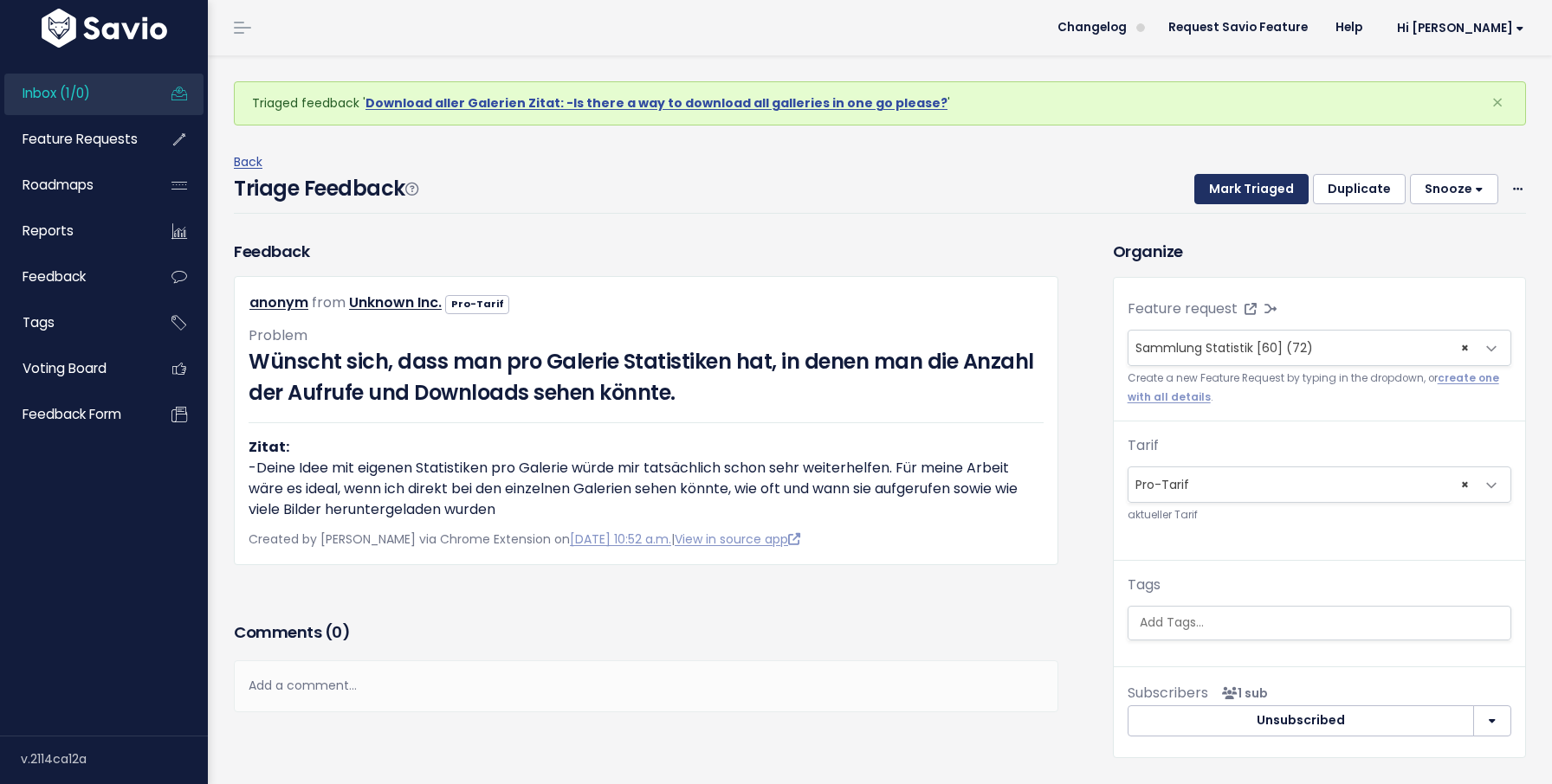
click at [1251, 192] on button "Mark Triaged" at bounding box center [1251, 190] width 115 height 31
